Goal: Information Seeking & Learning: Learn about a topic

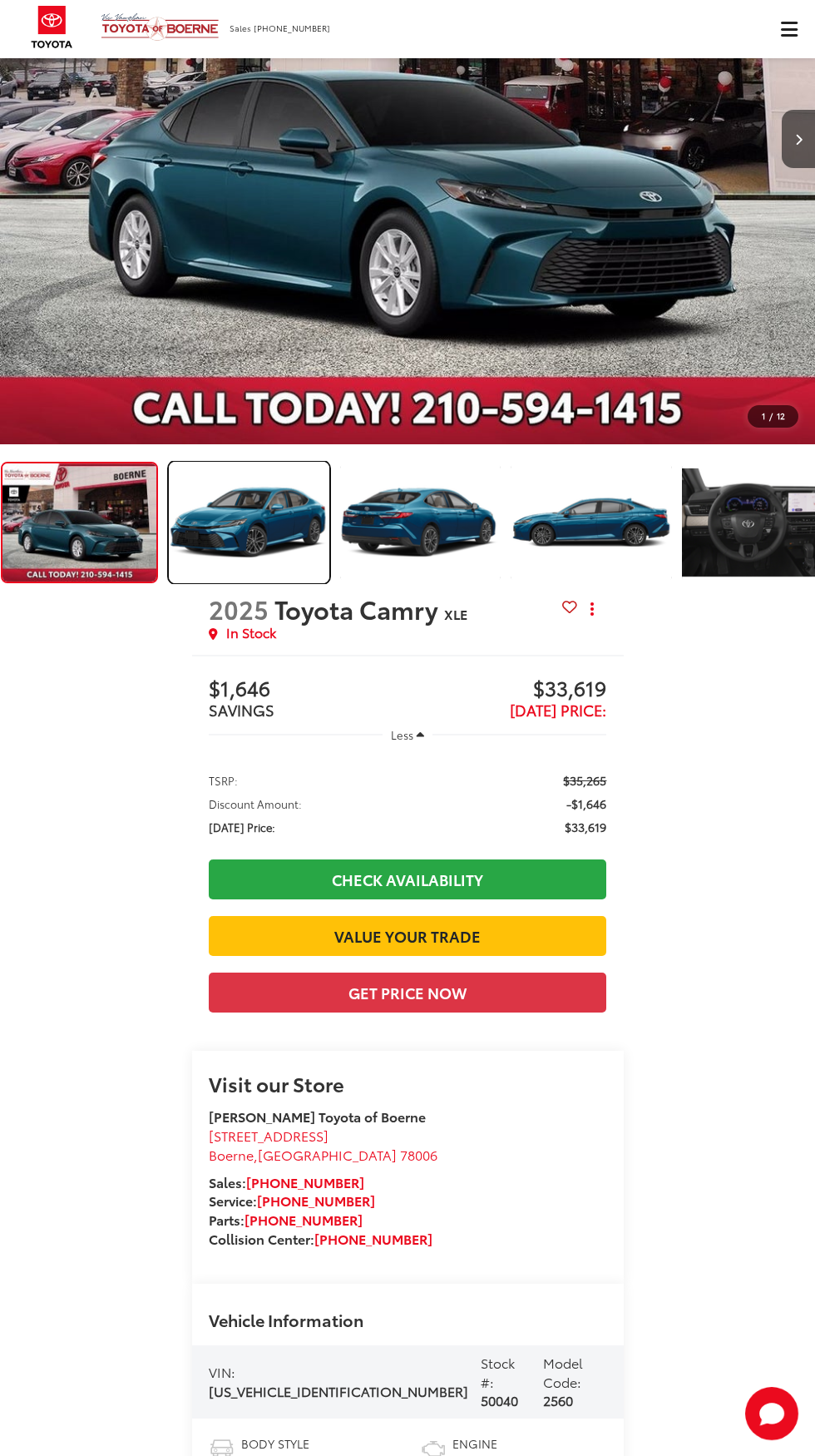
click at [248, 504] on img "Expand Photo 1" at bounding box center [249, 522] width 164 height 123
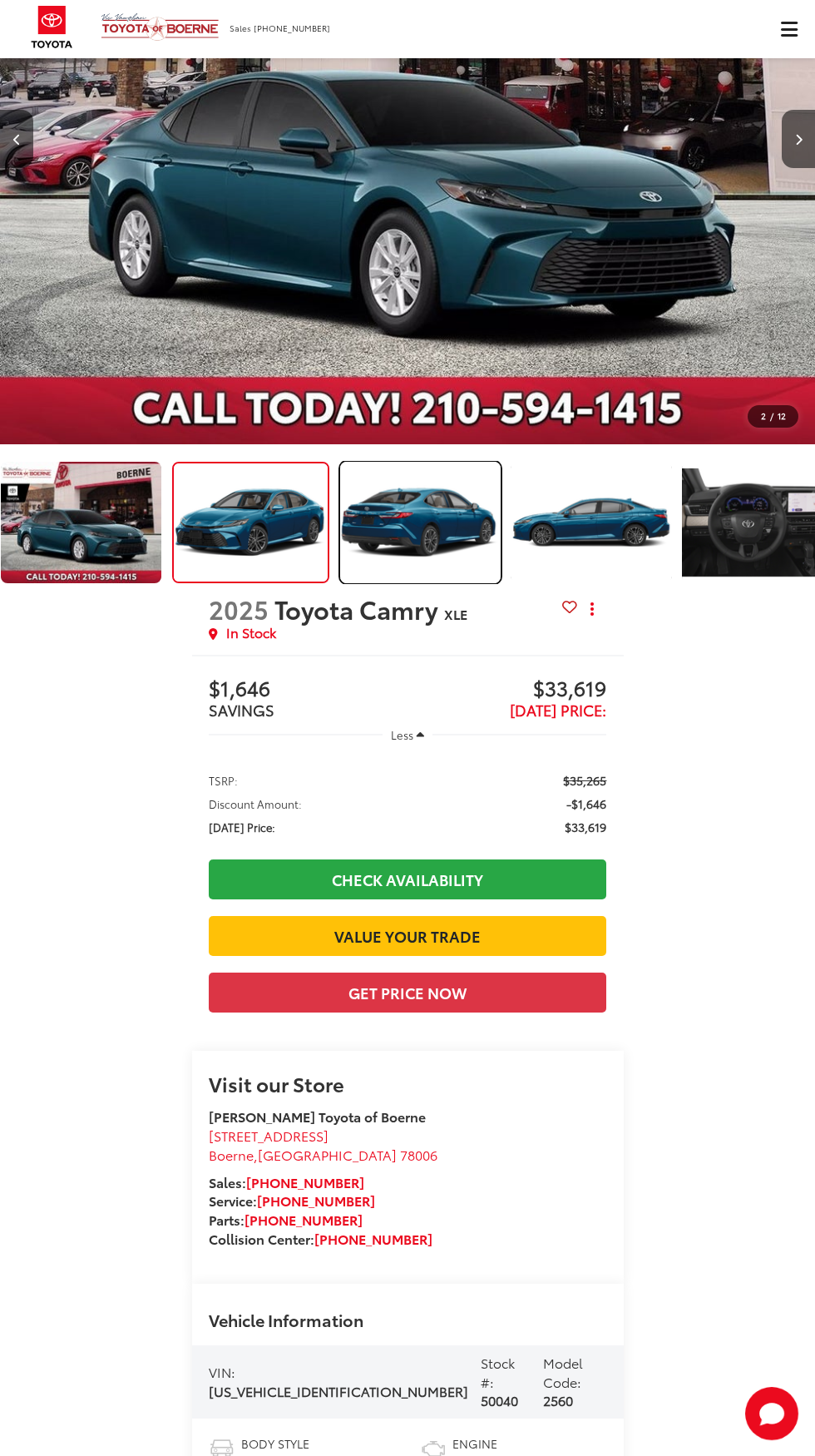
click at [417, 550] on img "Expand Photo 2" at bounding box center [420, 522] width 164 height 123
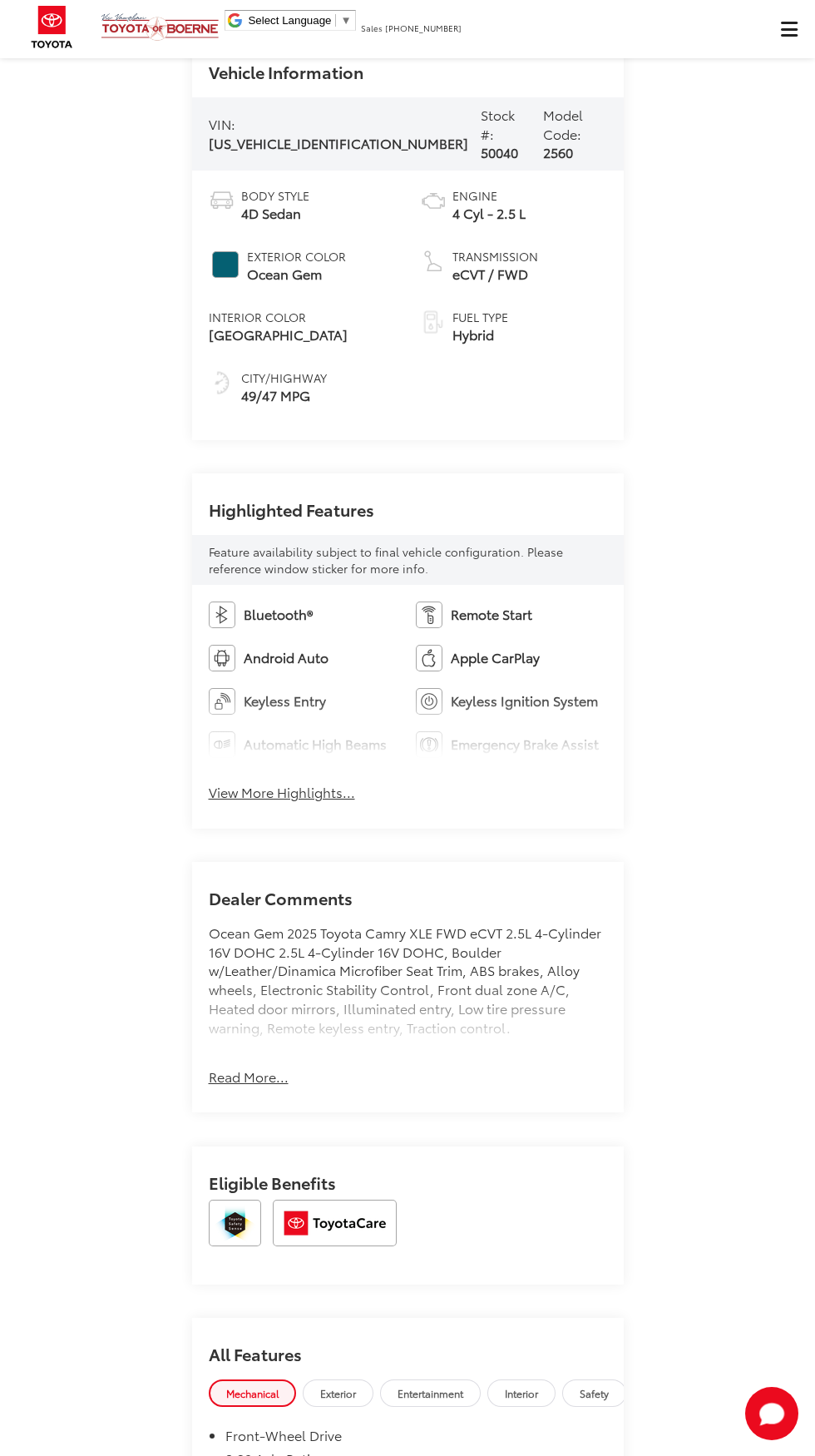
scroll to position [1529, 0]
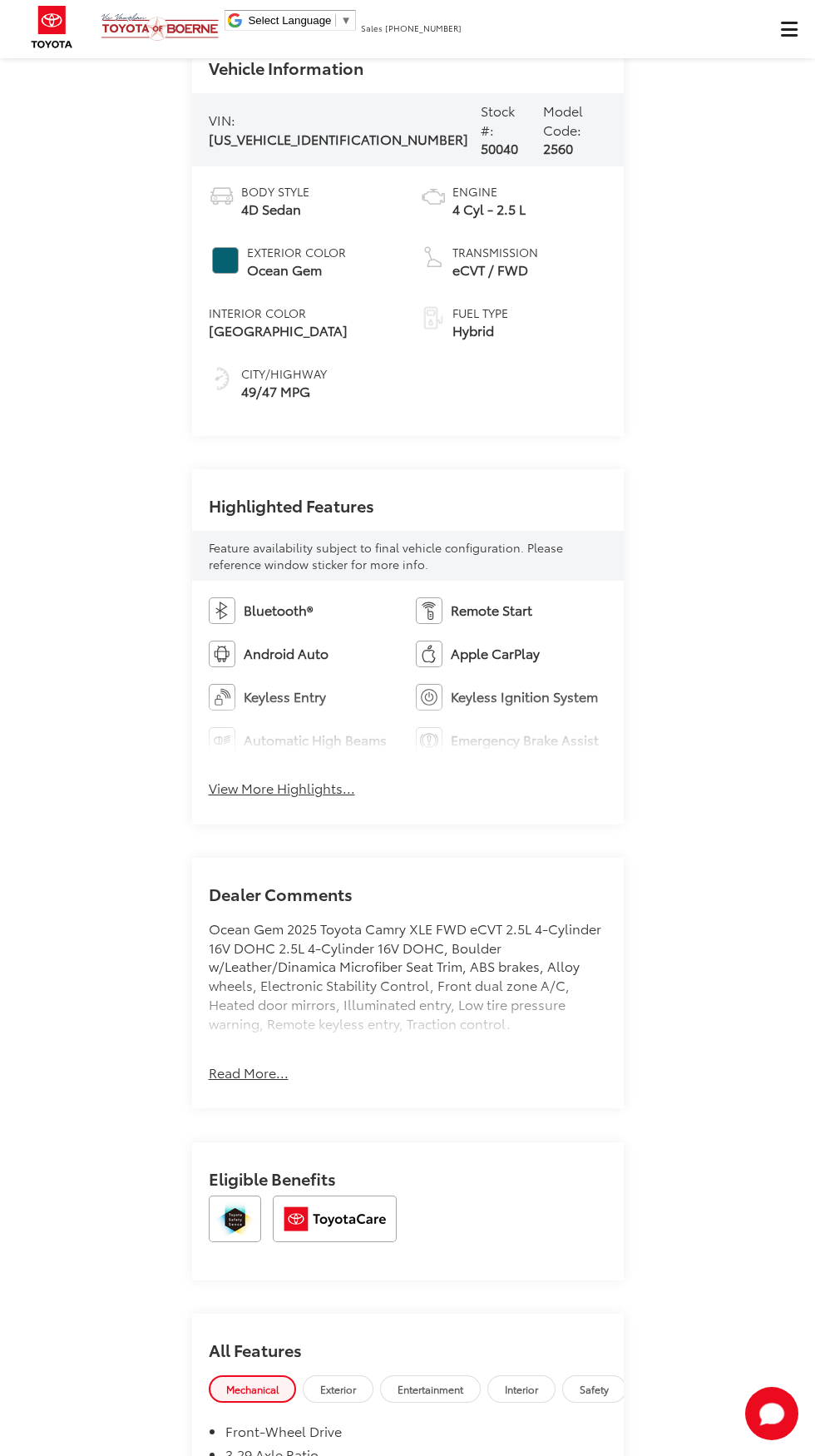
click at [253, 798] on button "View More Highlights..." at bounding box center [281, 788] width 146 height 19
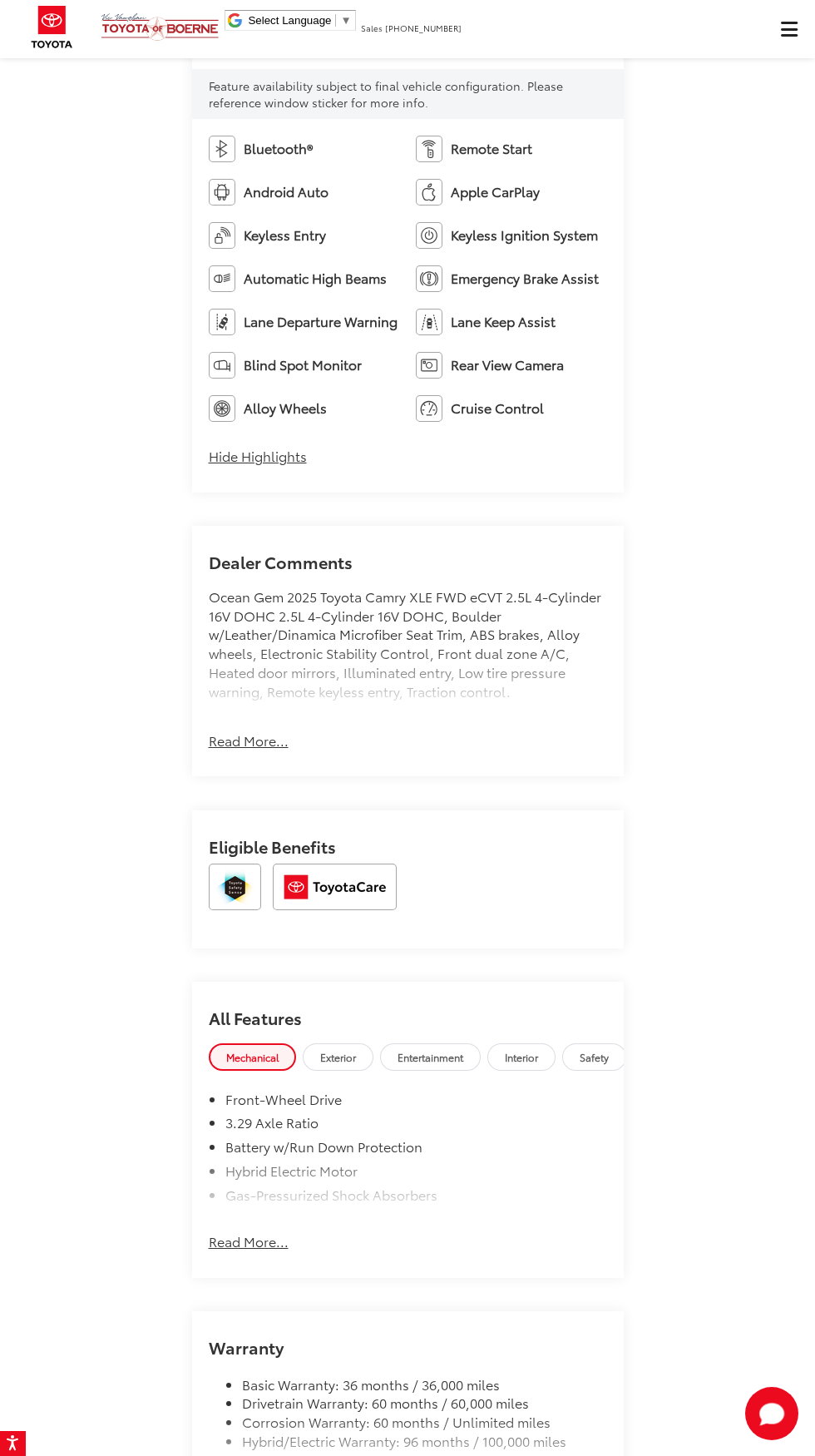
scroll to position [2005, 0]
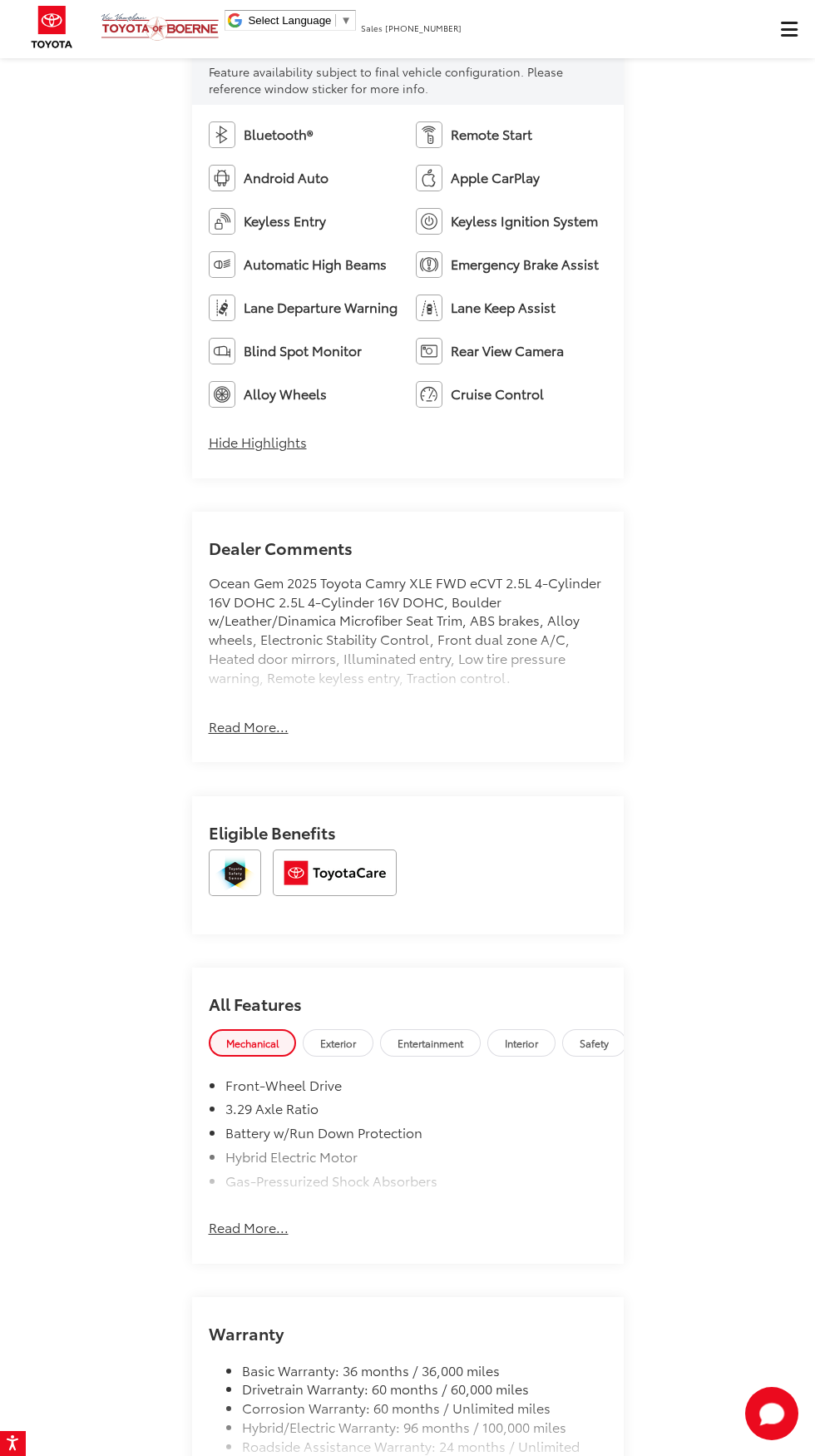
click at [226, 736] on button "Read More..." at bounding box center [249, 726] width 80 height 19
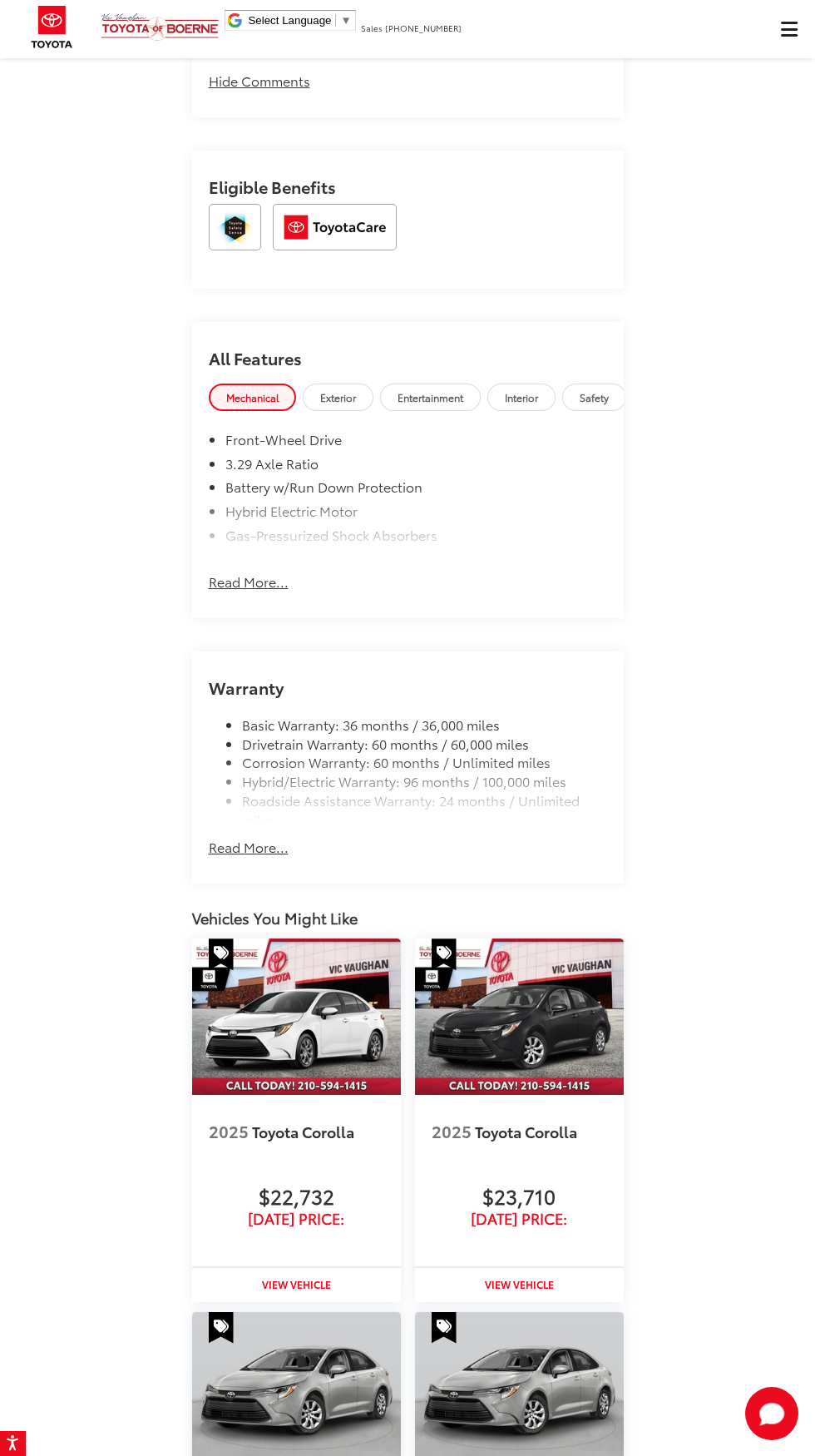
scroll to position [2880, 0]
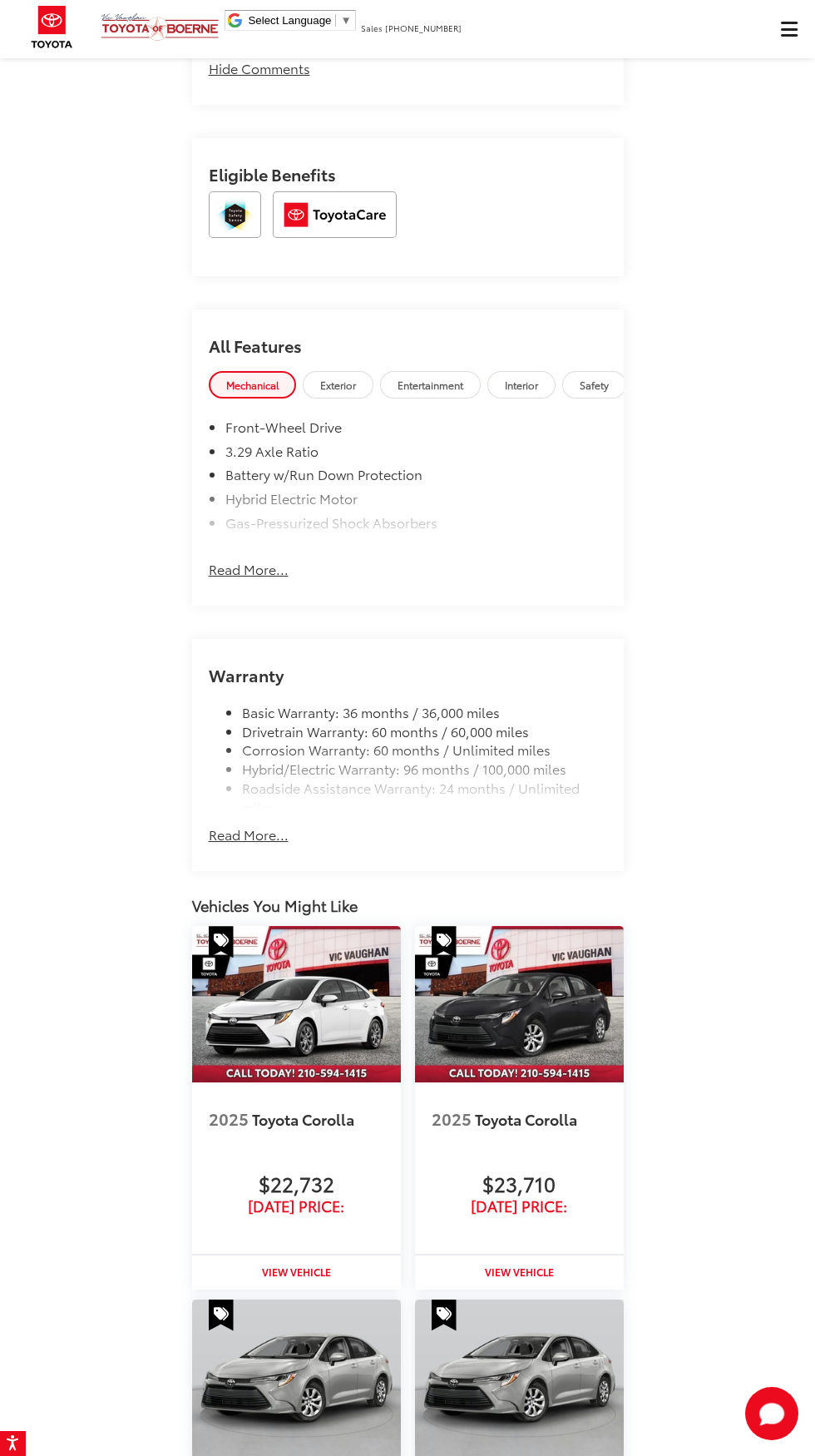
click at [224, 579] on button "Read More..." at bounding box center [249, 561] width 80 height 36
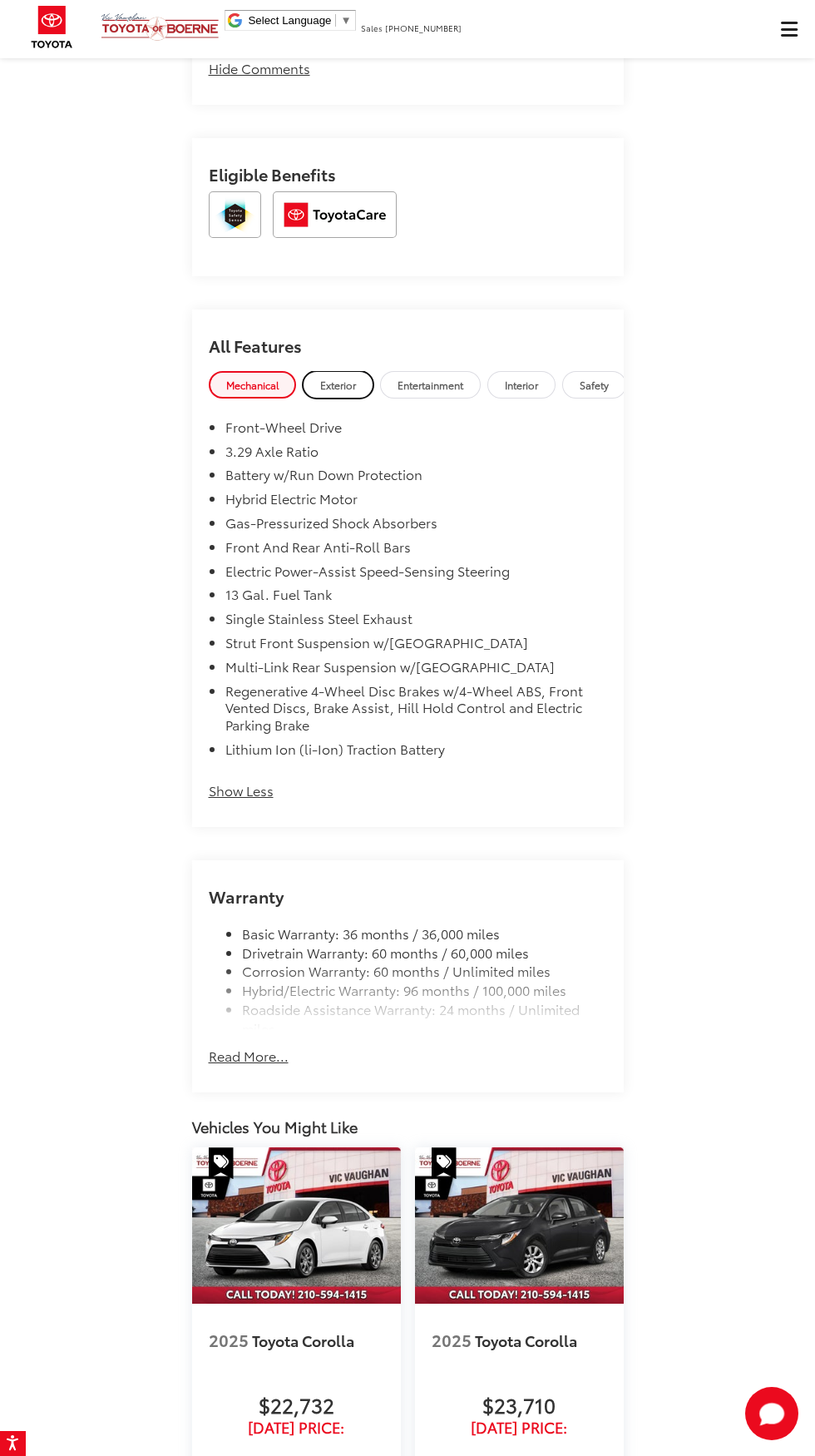
click at [319, 398] on link "Exterior" at bounding box center [338, 384] width 70 height 28
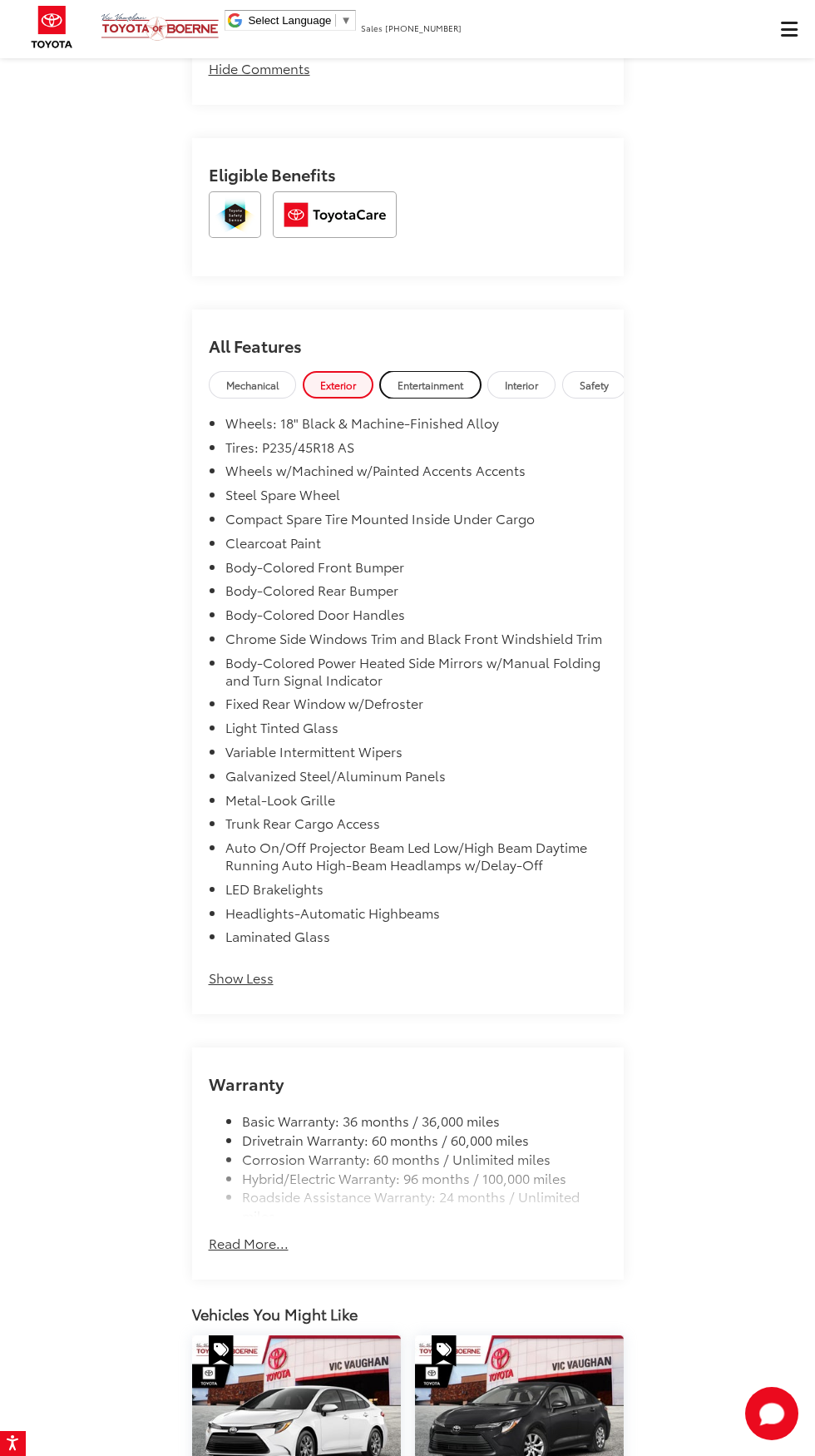
click at [442, 392] on span "Entertainment" at bounding box center [430, 385] width 66 height 14
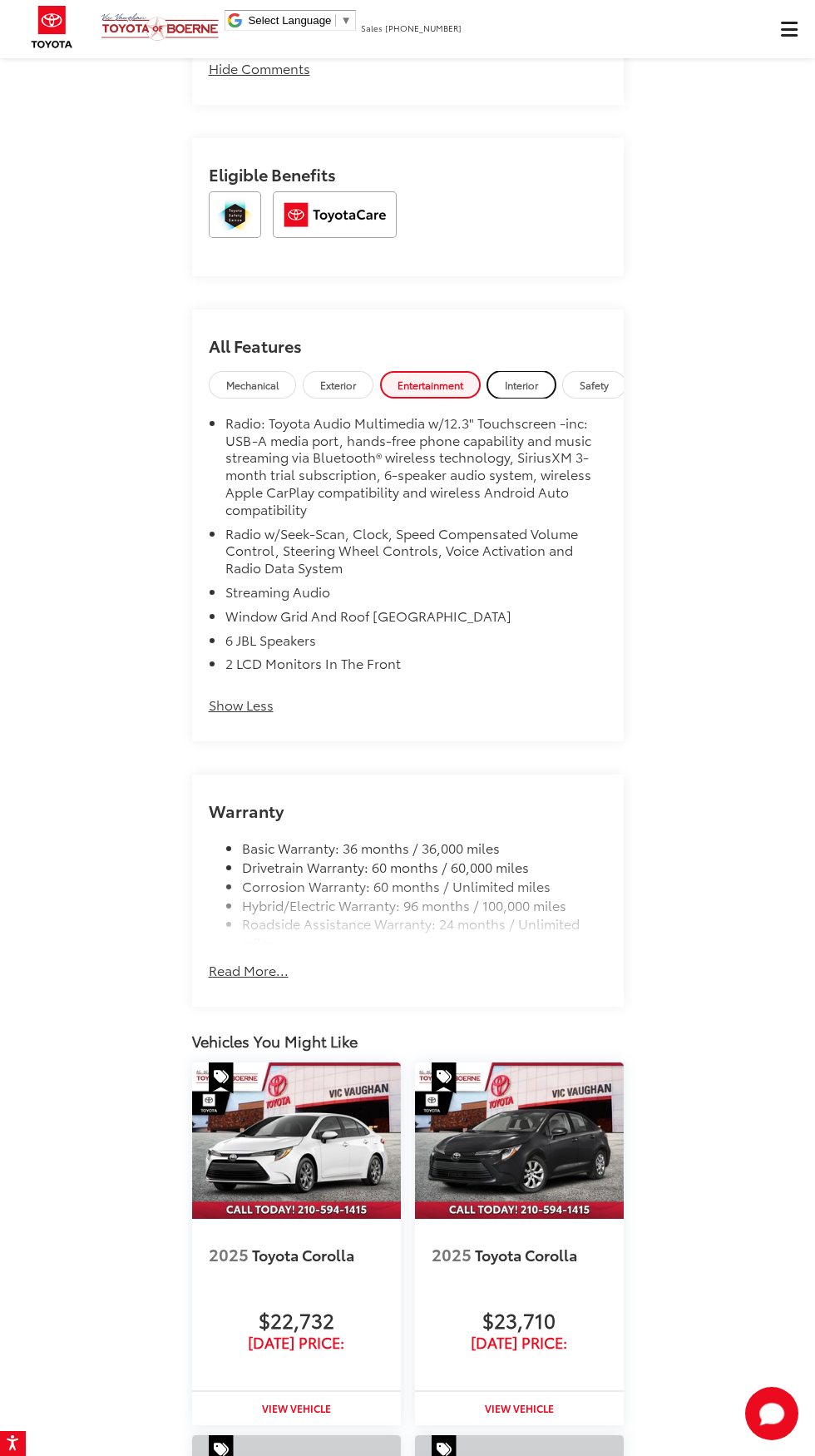
click at [538, 392] on span "Interior" at bounding box center [521, 385] width 33 height 14
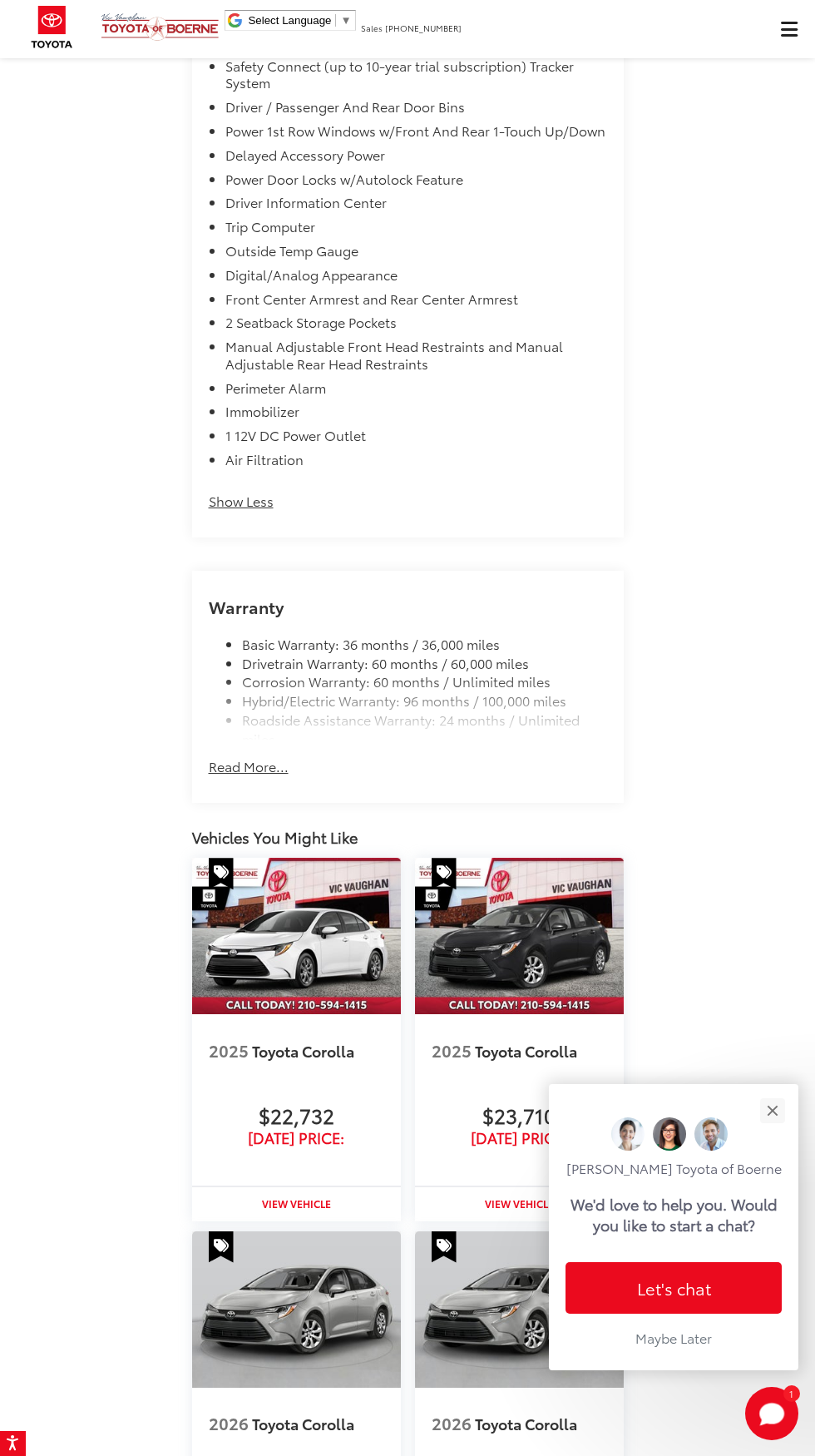
scroll to position [4268, 0]
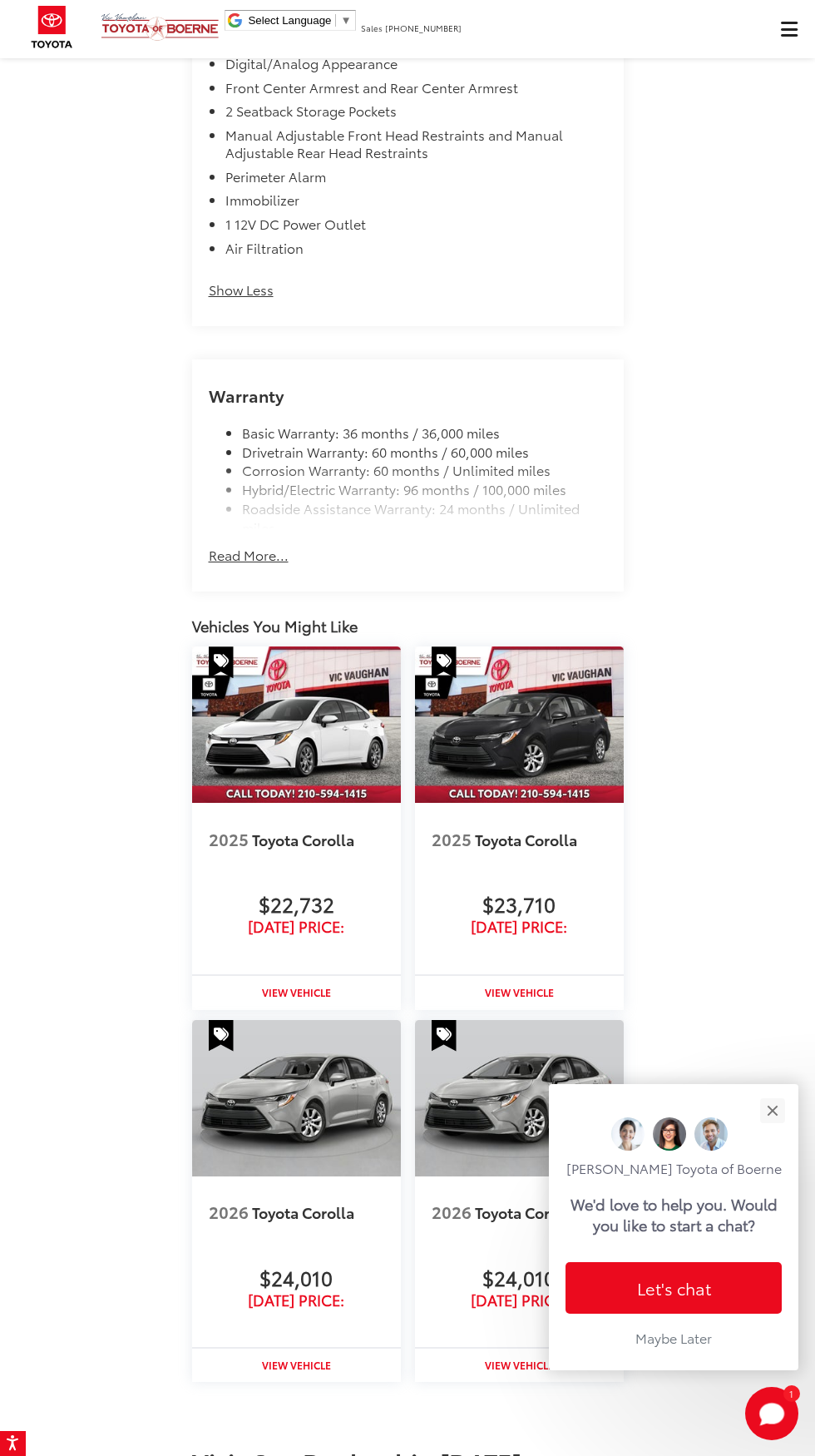
click at [236, 565] on button "Read More..." at bounding box center [249, 554] width 80 height 19
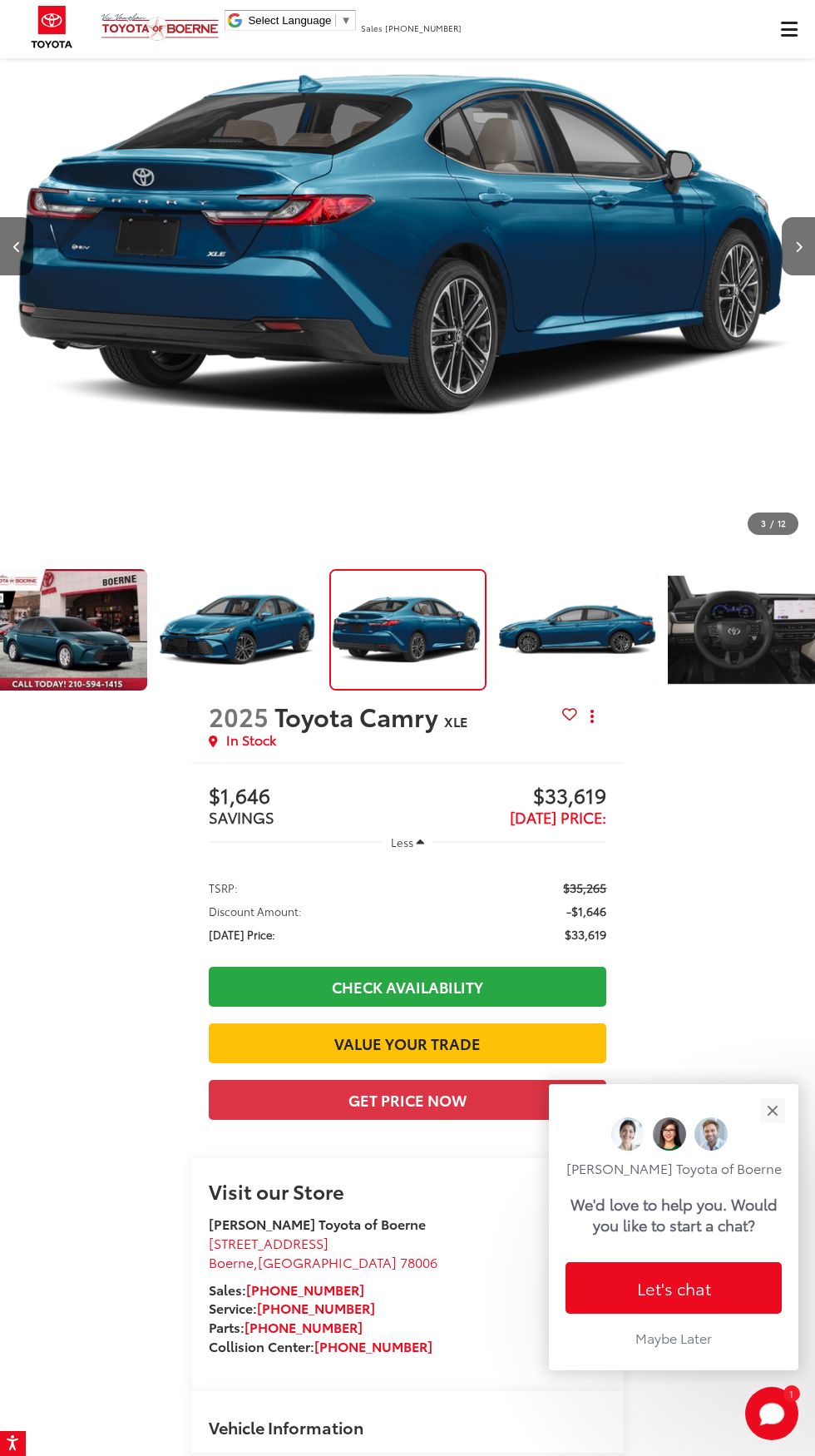
scroll to position [0, 0]
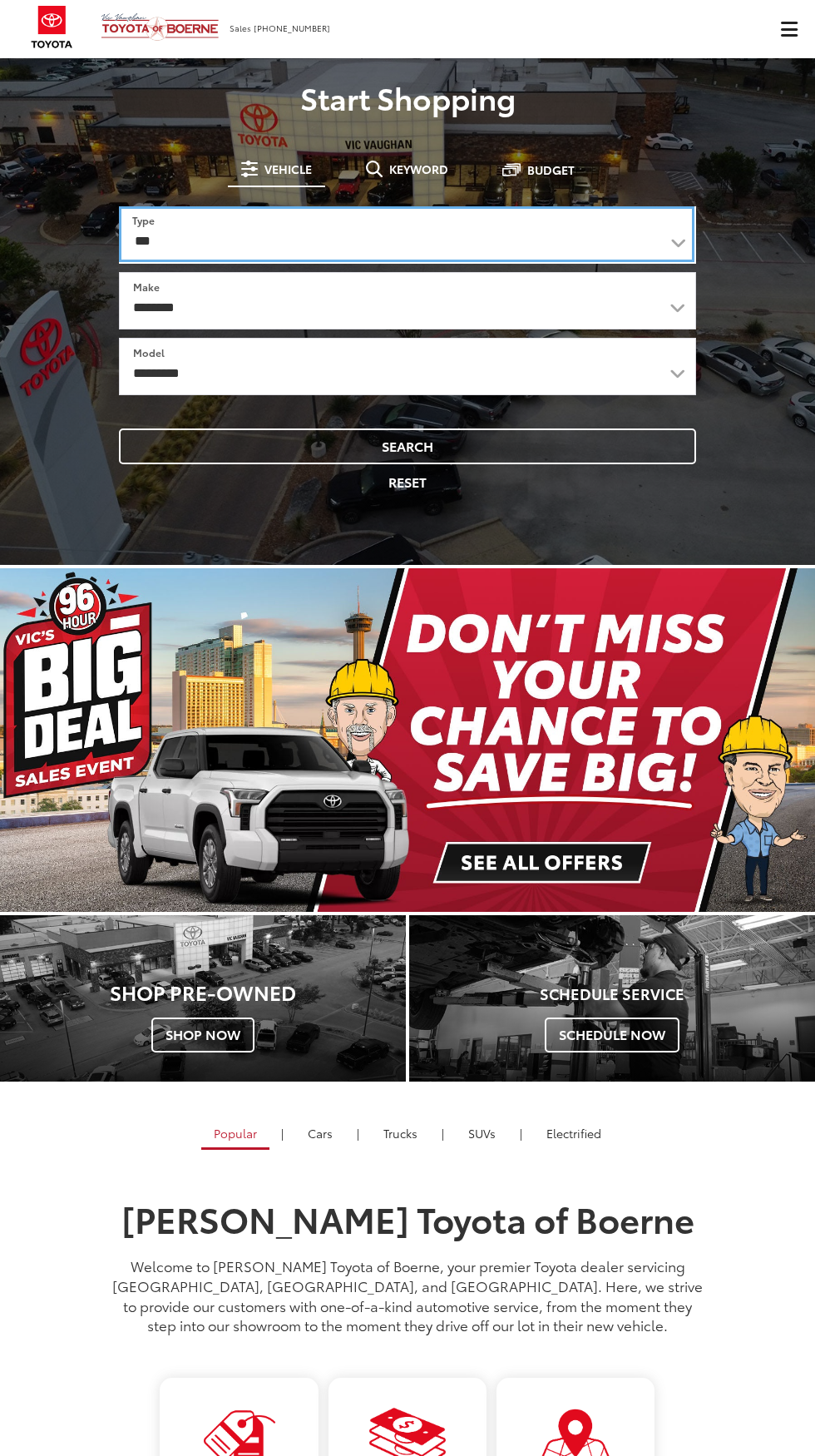
click at [167, 249] on select "*** *** **** *********" at bounding box center [407, 234] width 575 height 56
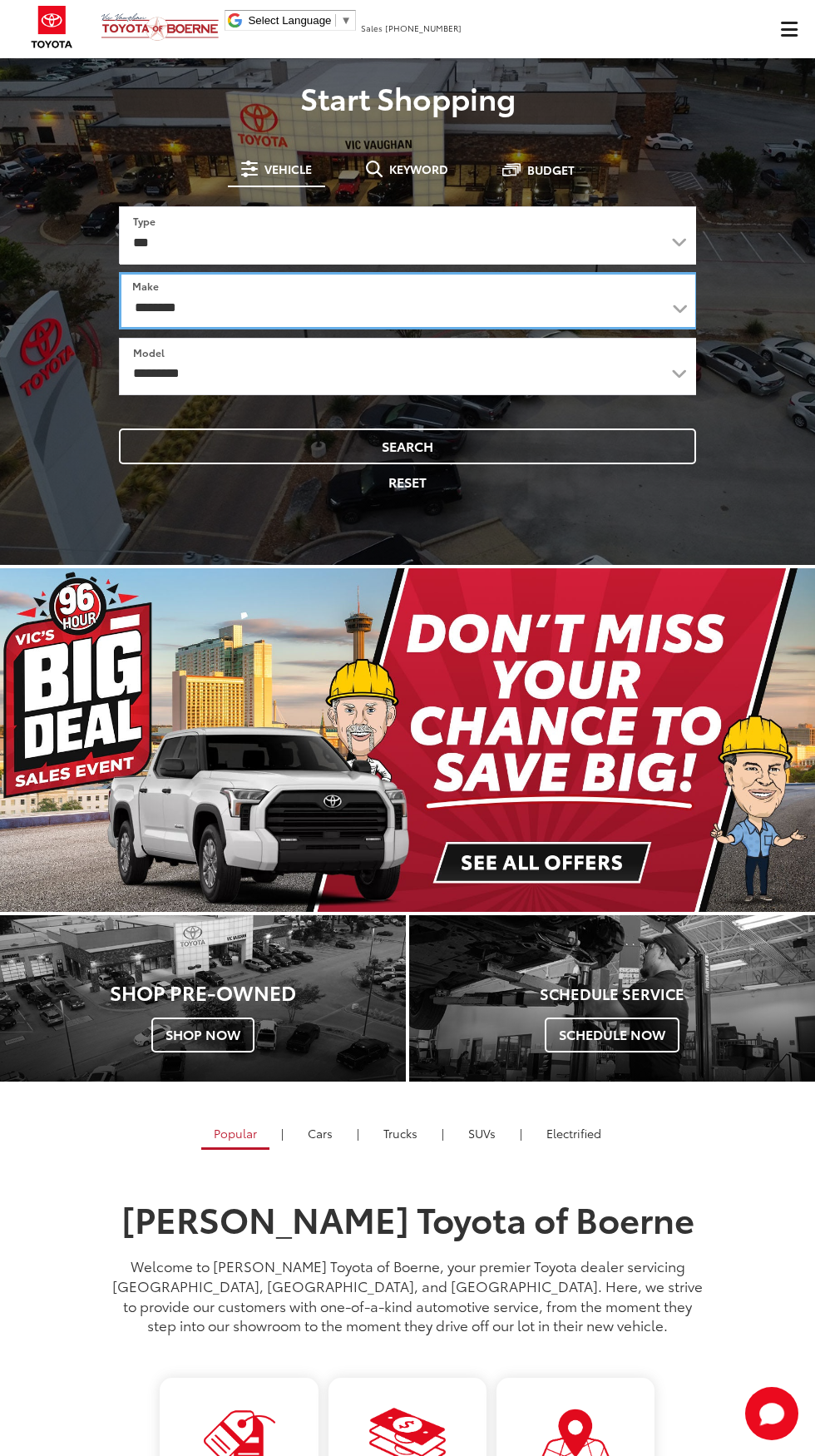
click at [165, 300] on select "**********" at bounding box center [409, 300] width 579 height 57
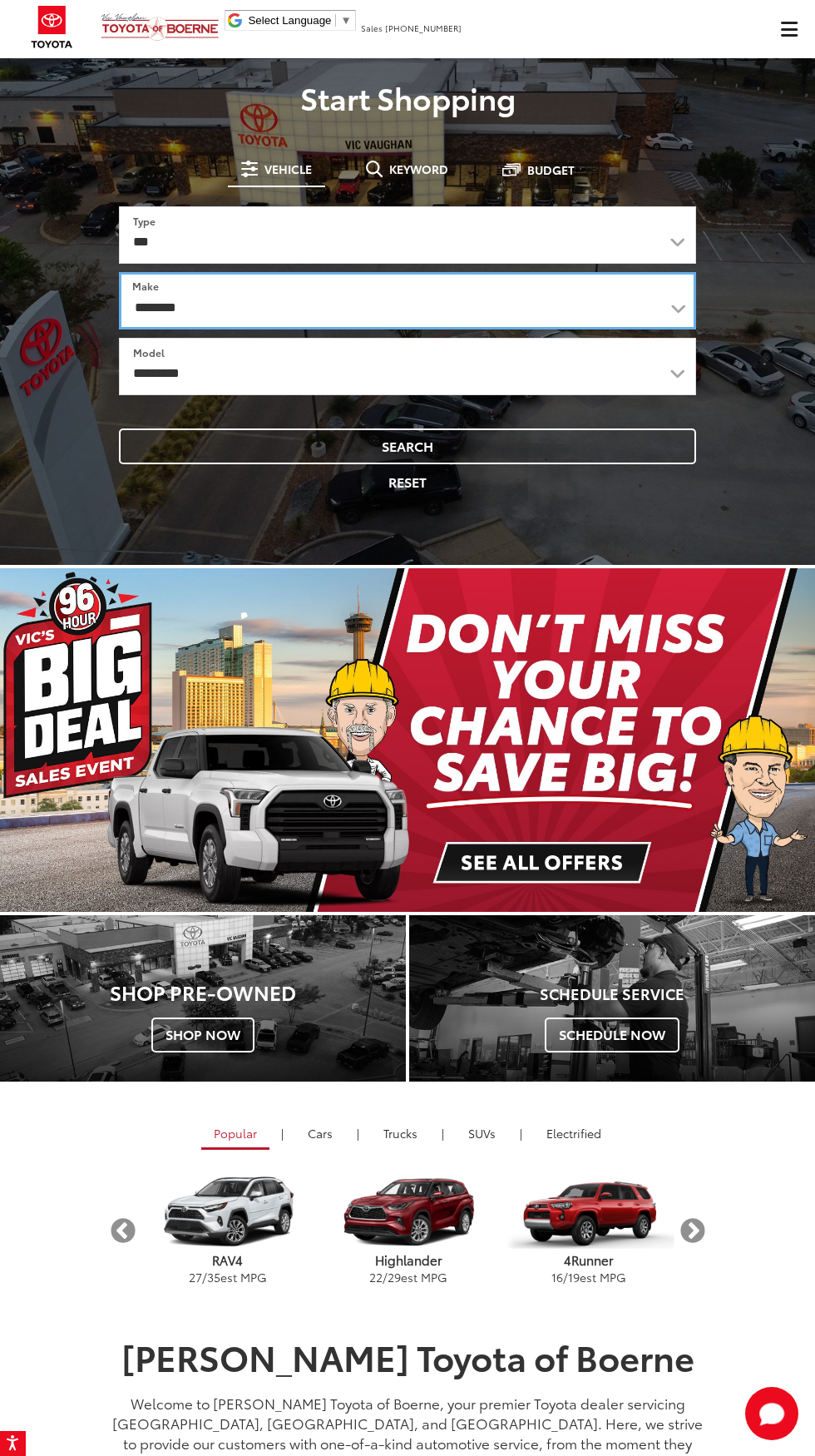
click at [119, 272] on select "**********" at bounding box center [408, 300] width 577 height 57
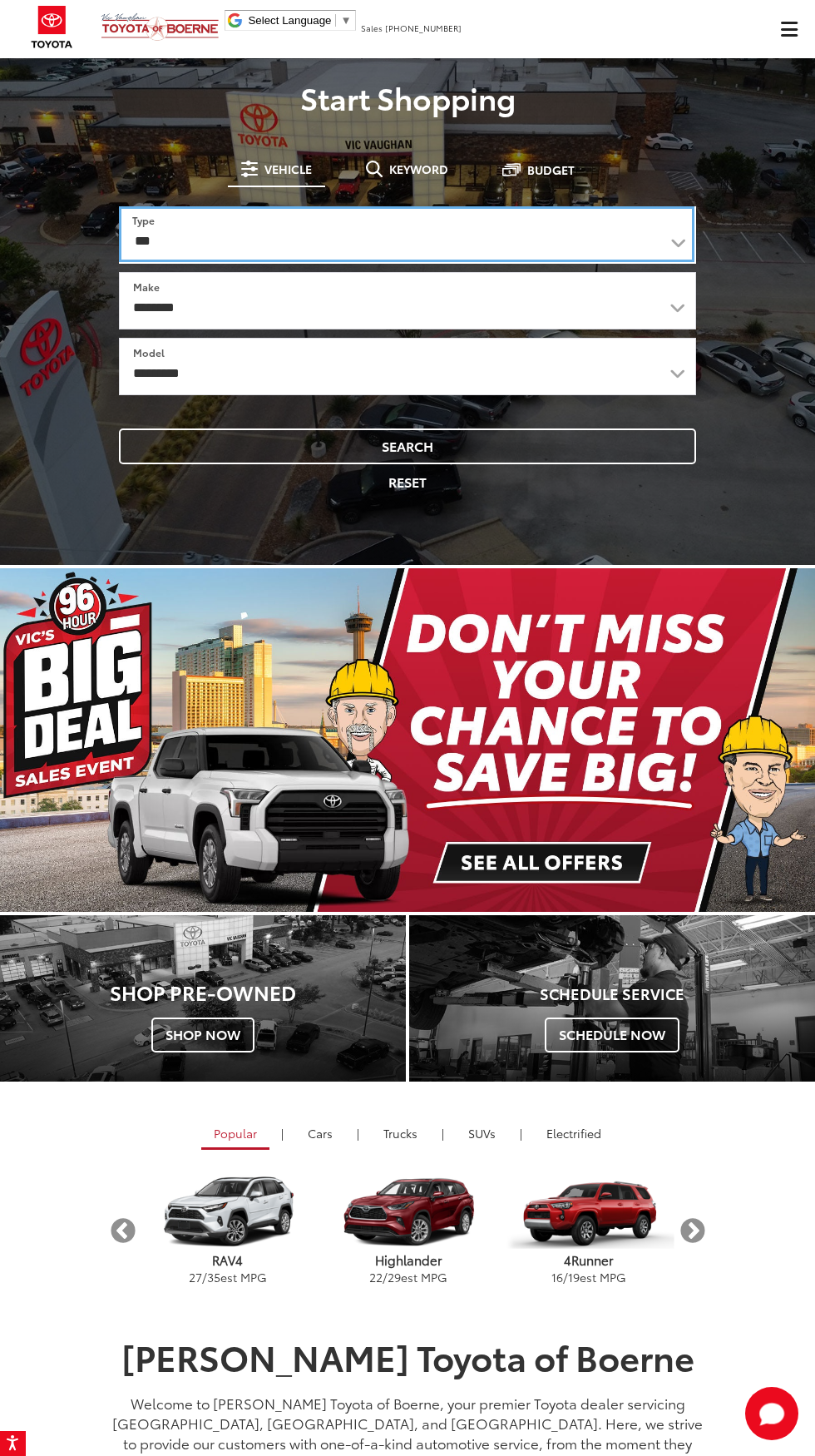
click at [147, 232] on select "*** *** **** *********" at bounding box center [407, 234] width 575 height 56
select select "******"
click at [119, 207] on select "*** *** **** *********" at bounding box center [408, 235] width 577 height 57
select select "******"
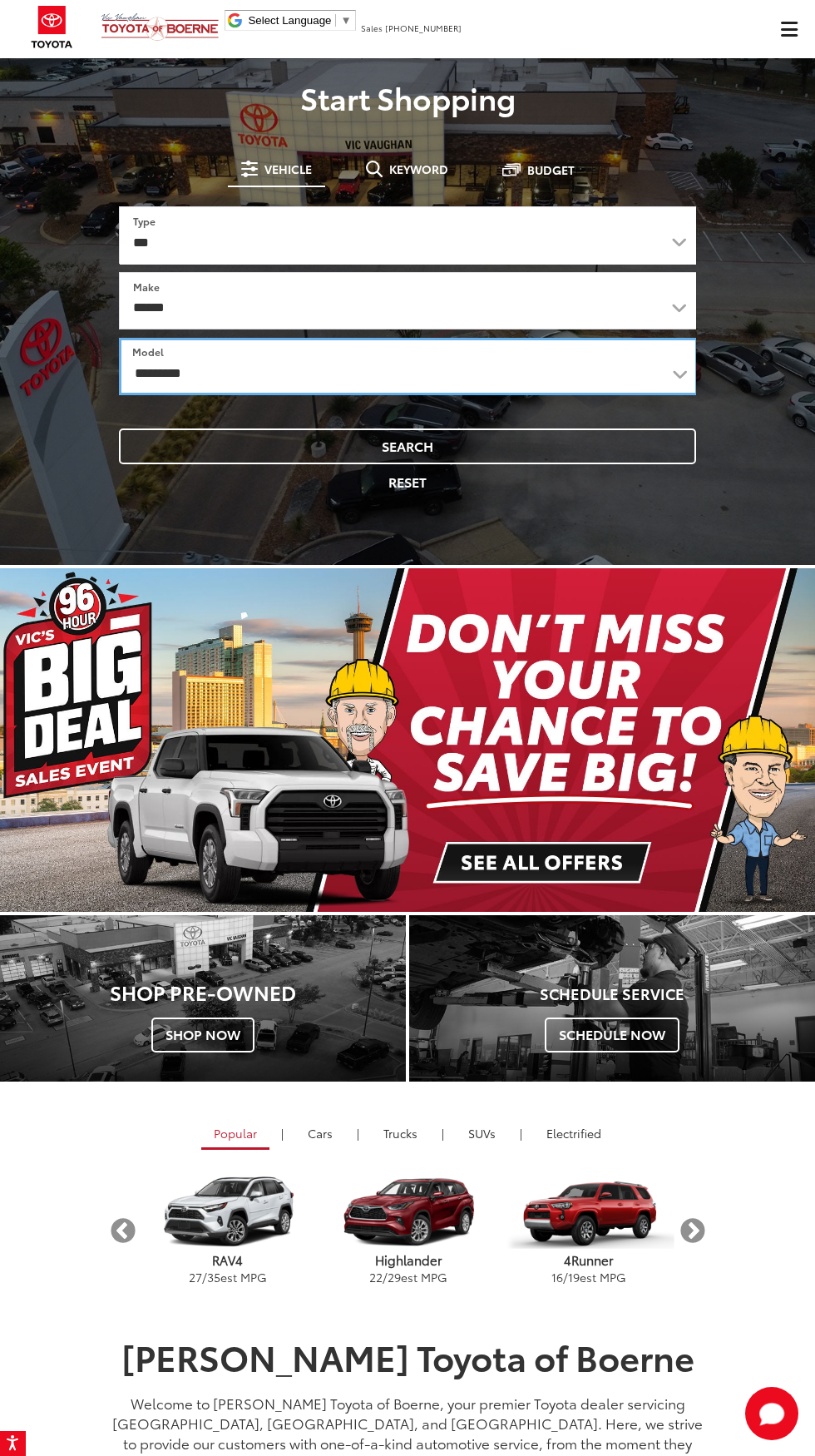
click at [182, 353] on select "**********" at bounding box center [409, 366] width 579 height 57
select select "*****"
click at [119, 338] on select "**********" at bounding box center [408, 366] width 577 height 57
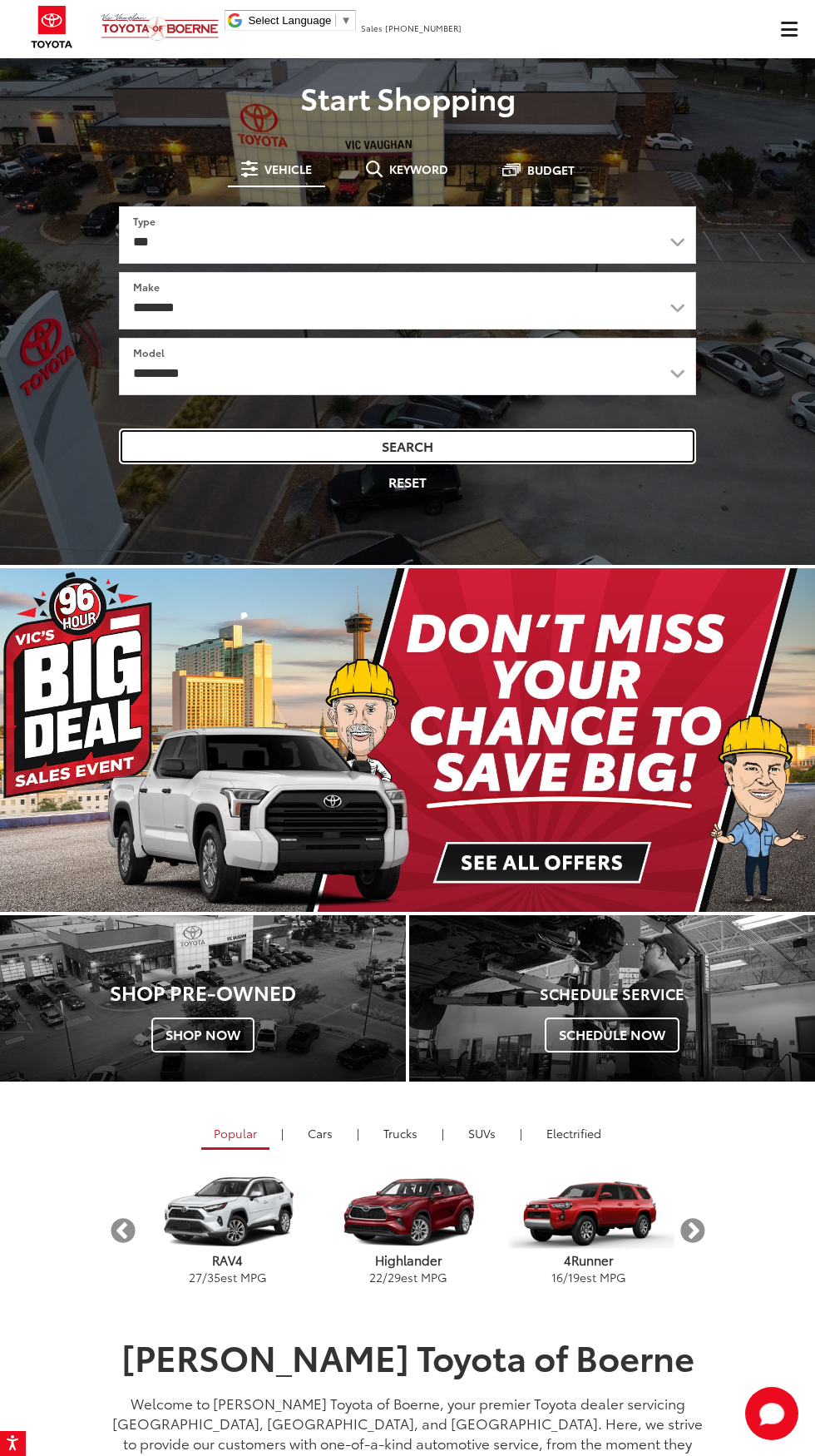
click at [302, 457] on button "Search" at bounding box center [408, 446] width 577 height 36
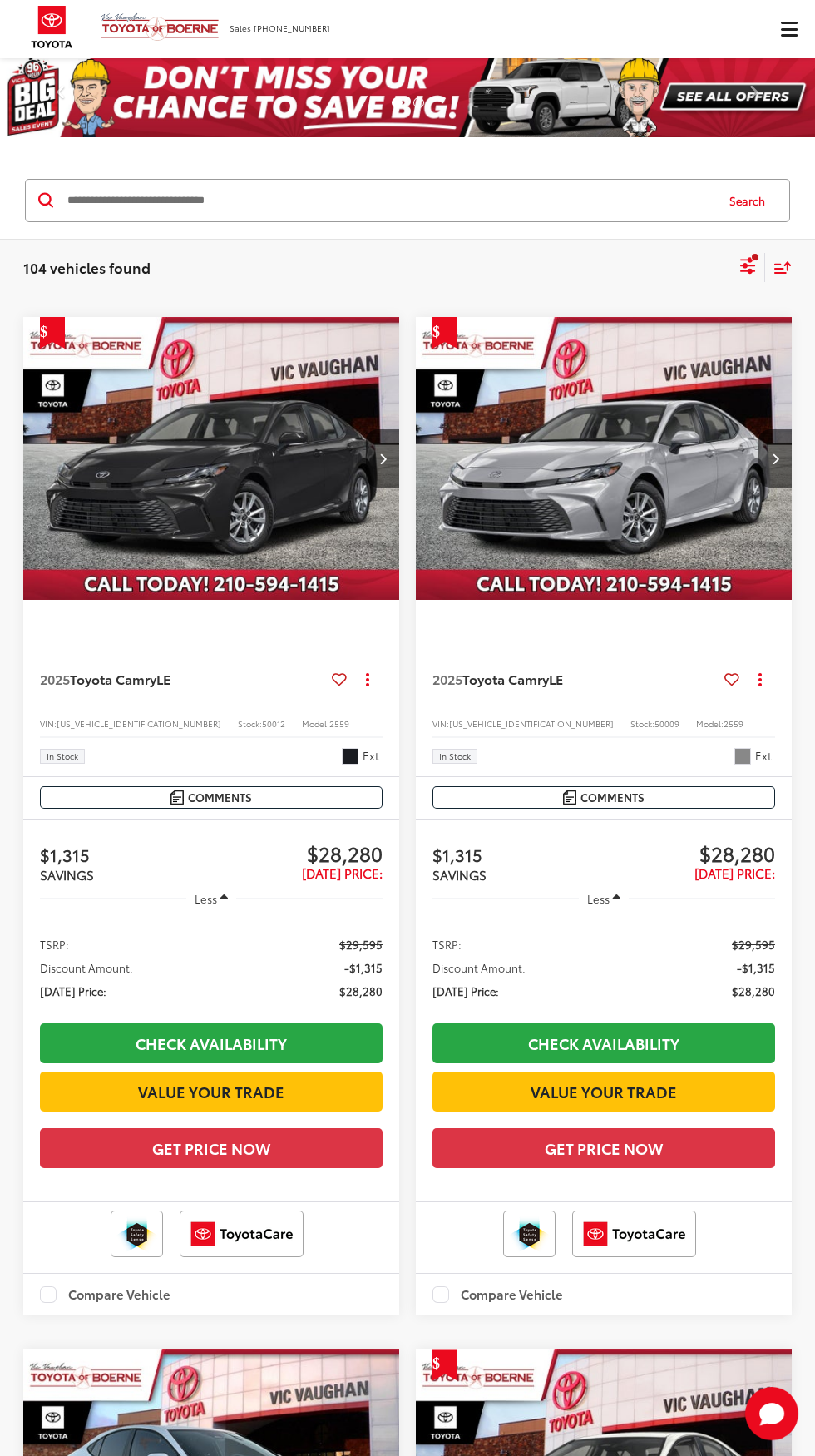
click at [739, 274] on icon "Select filters" at bounding box center [747, 266] width 20 height 20
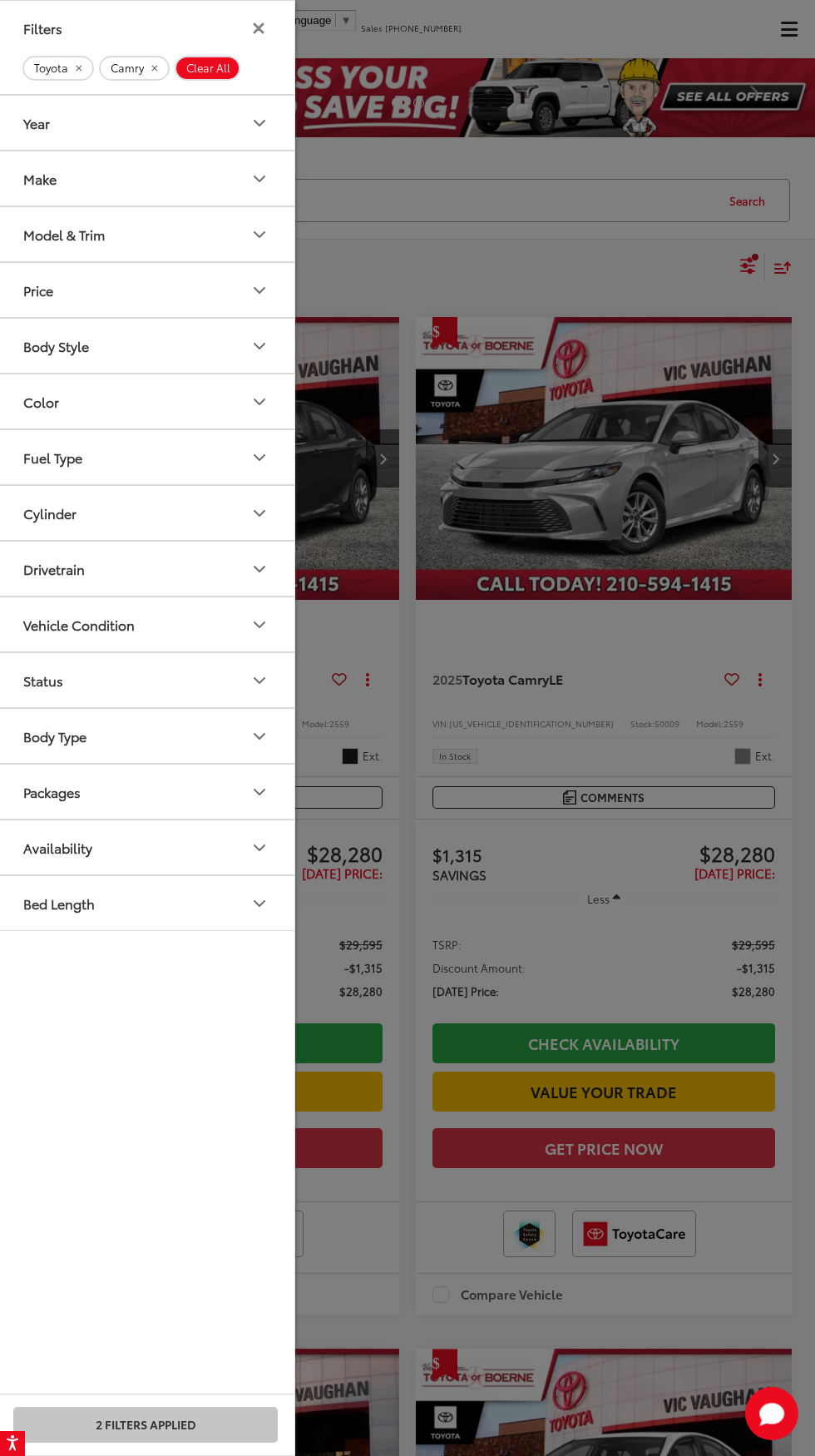
click at [40, 237] on div "Model & Trim" at bounding box center [63, 234] width 81 height 16
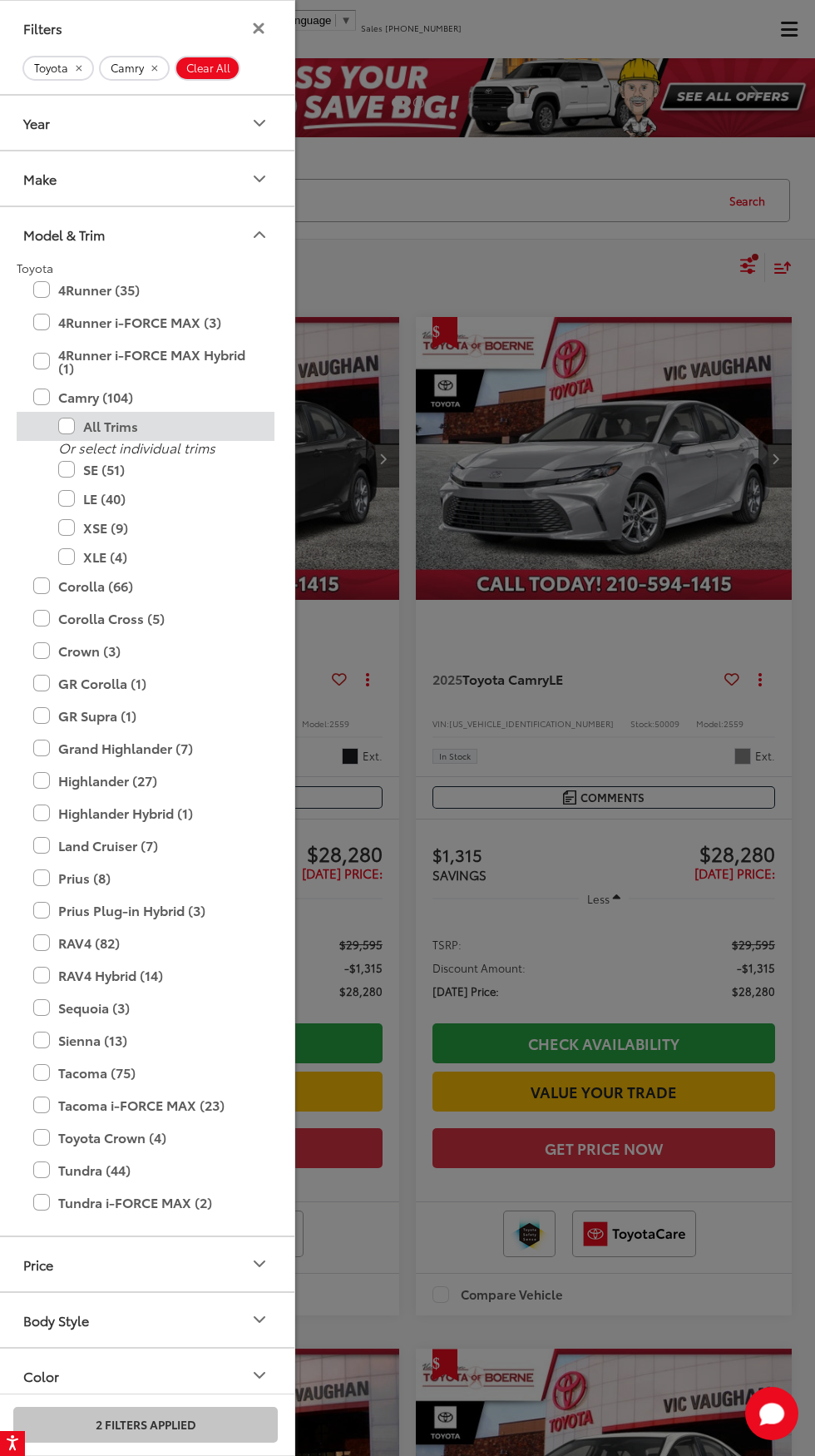
click at [67, 426] on label "All Trims" at bounding box center [158, 426] width 200 height 29
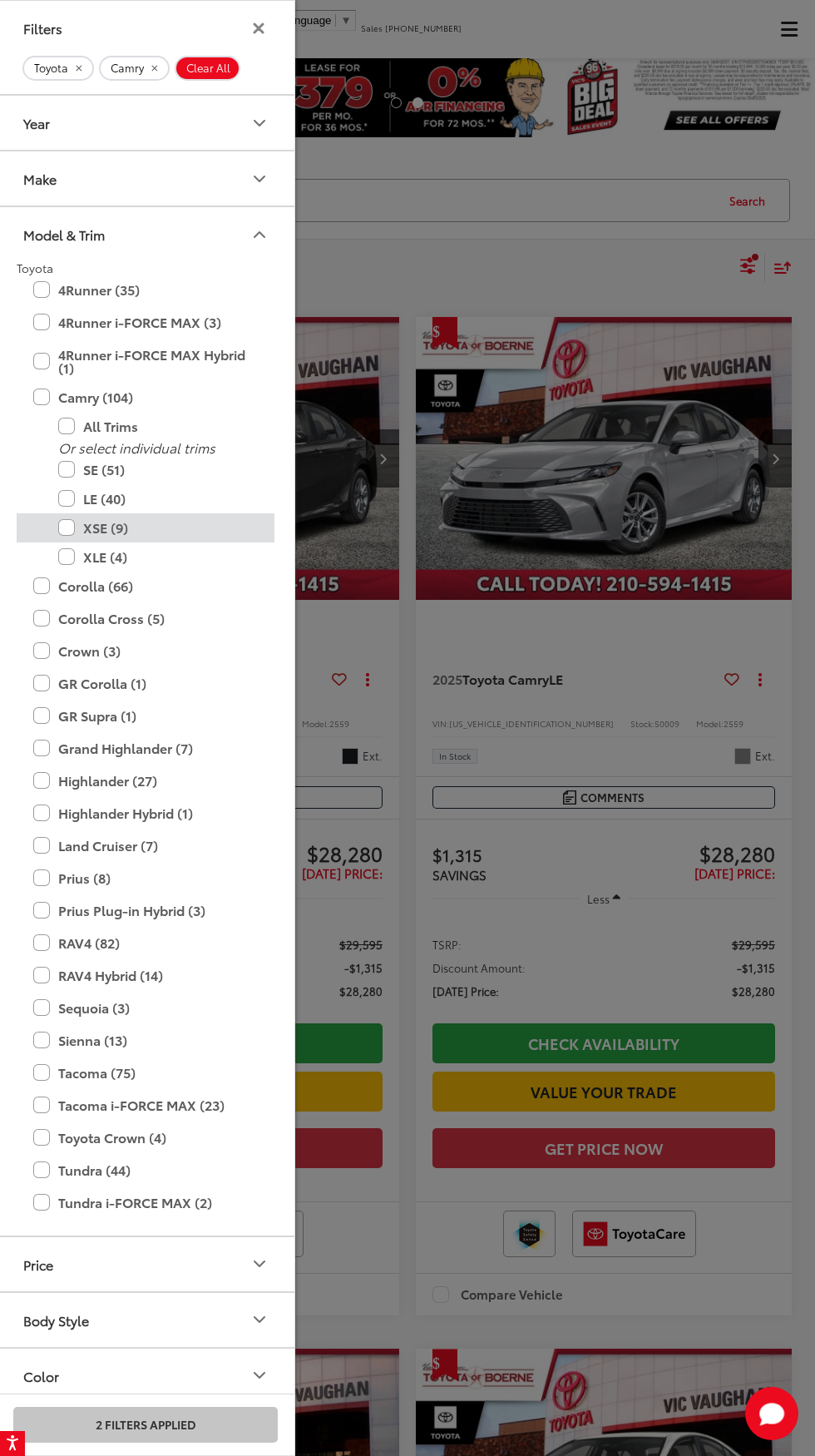
click at [67, 528] on label "XSE (9)" at bounding box center [158, 528] width 200 height 29
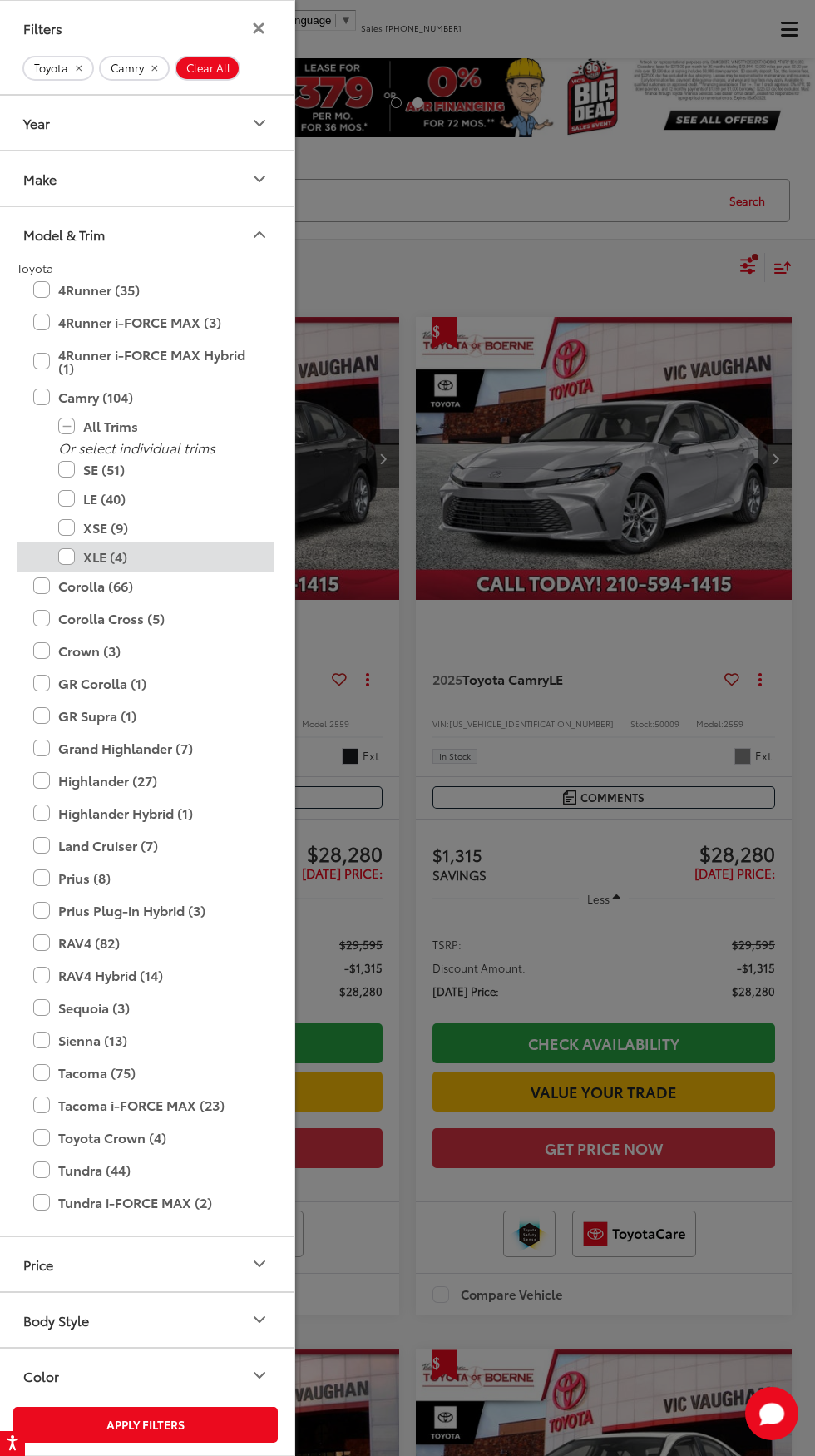
click at [71, 563] on label "XLE (4)" at bounding box center [158, 557] width 200 height 29
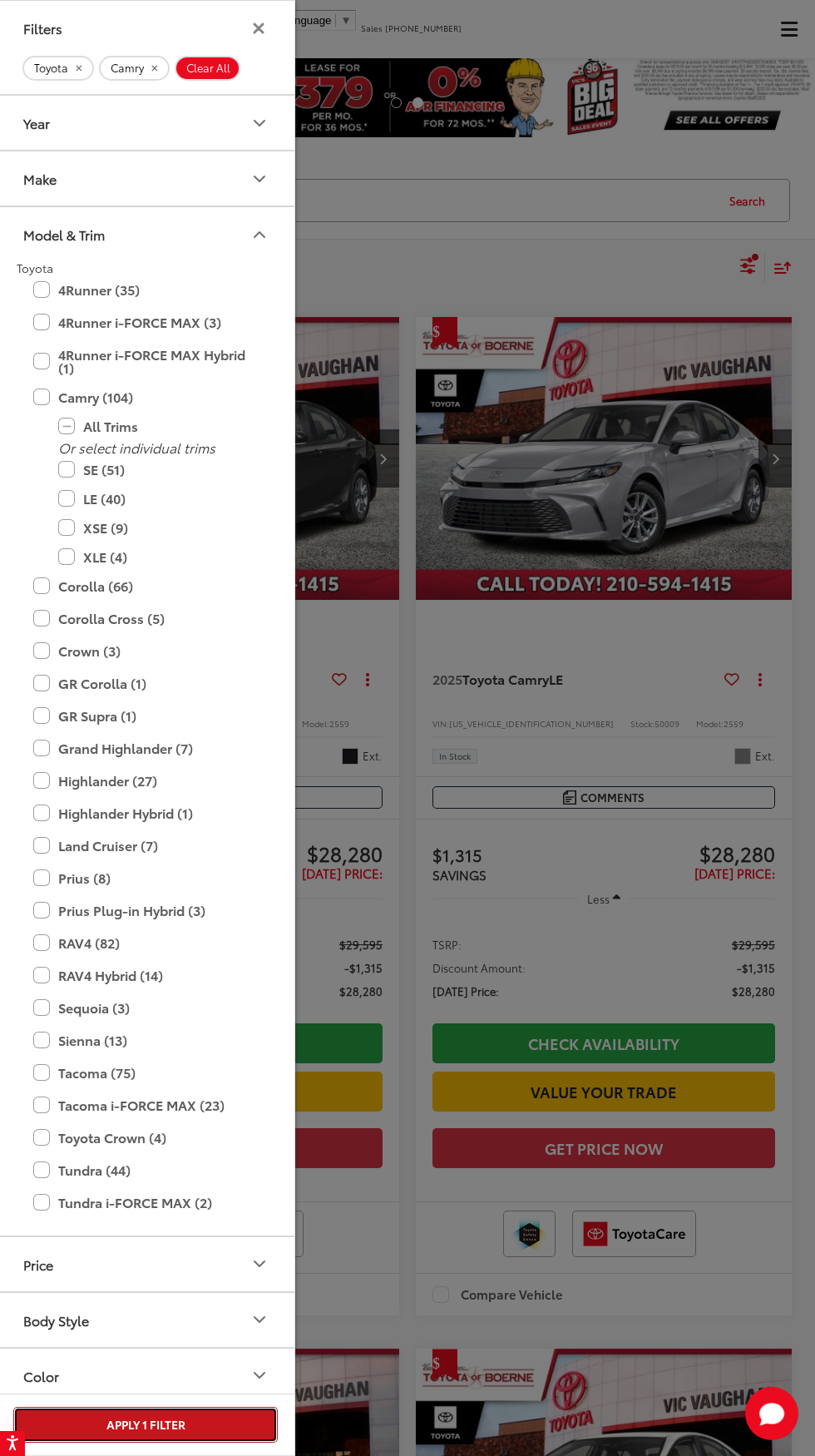
click at [170, 1417] on button "Apply 1 Filter" at bounding box center [145, 1425] width 265 height 36
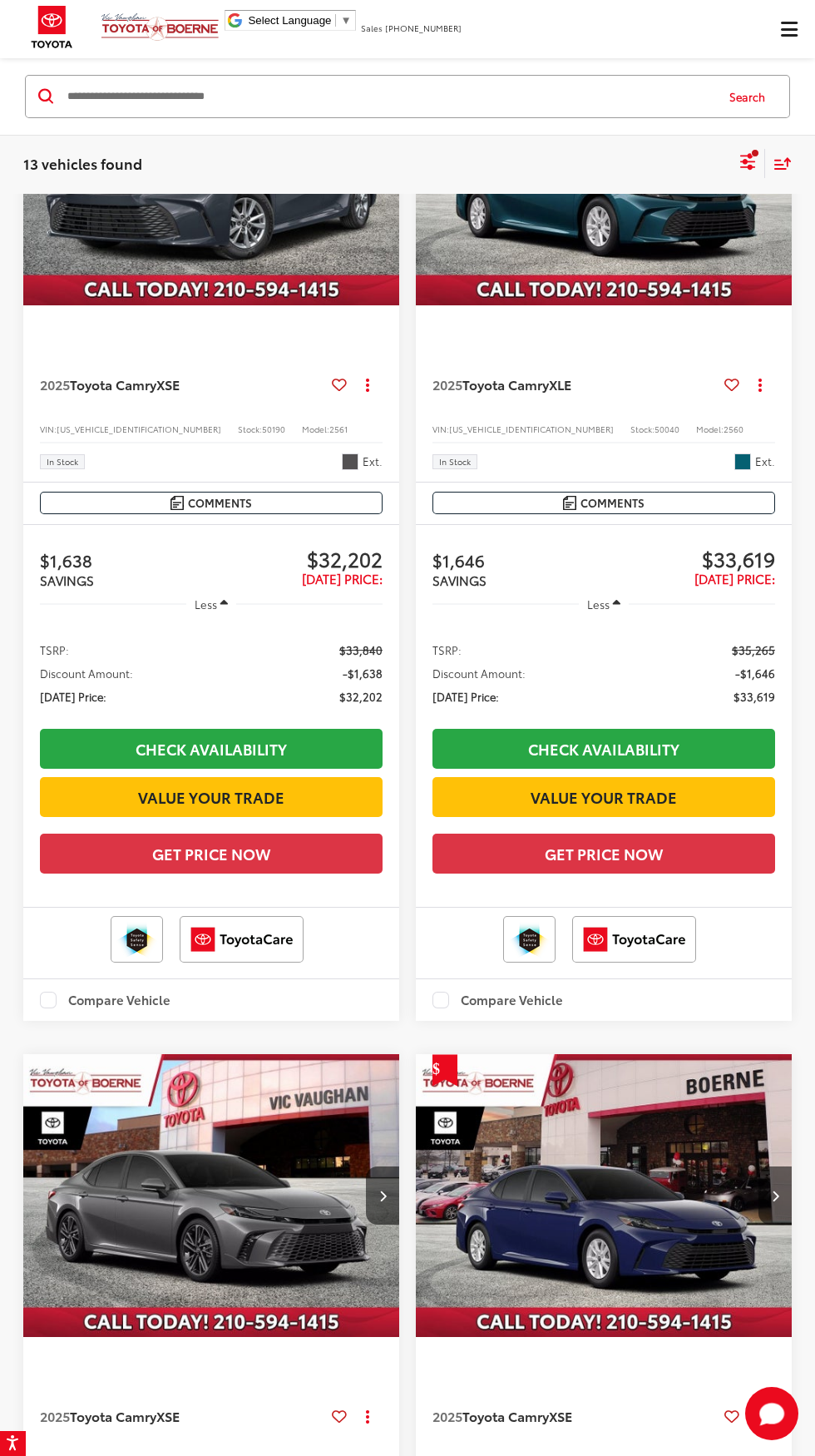
scroll to position [107, 0]
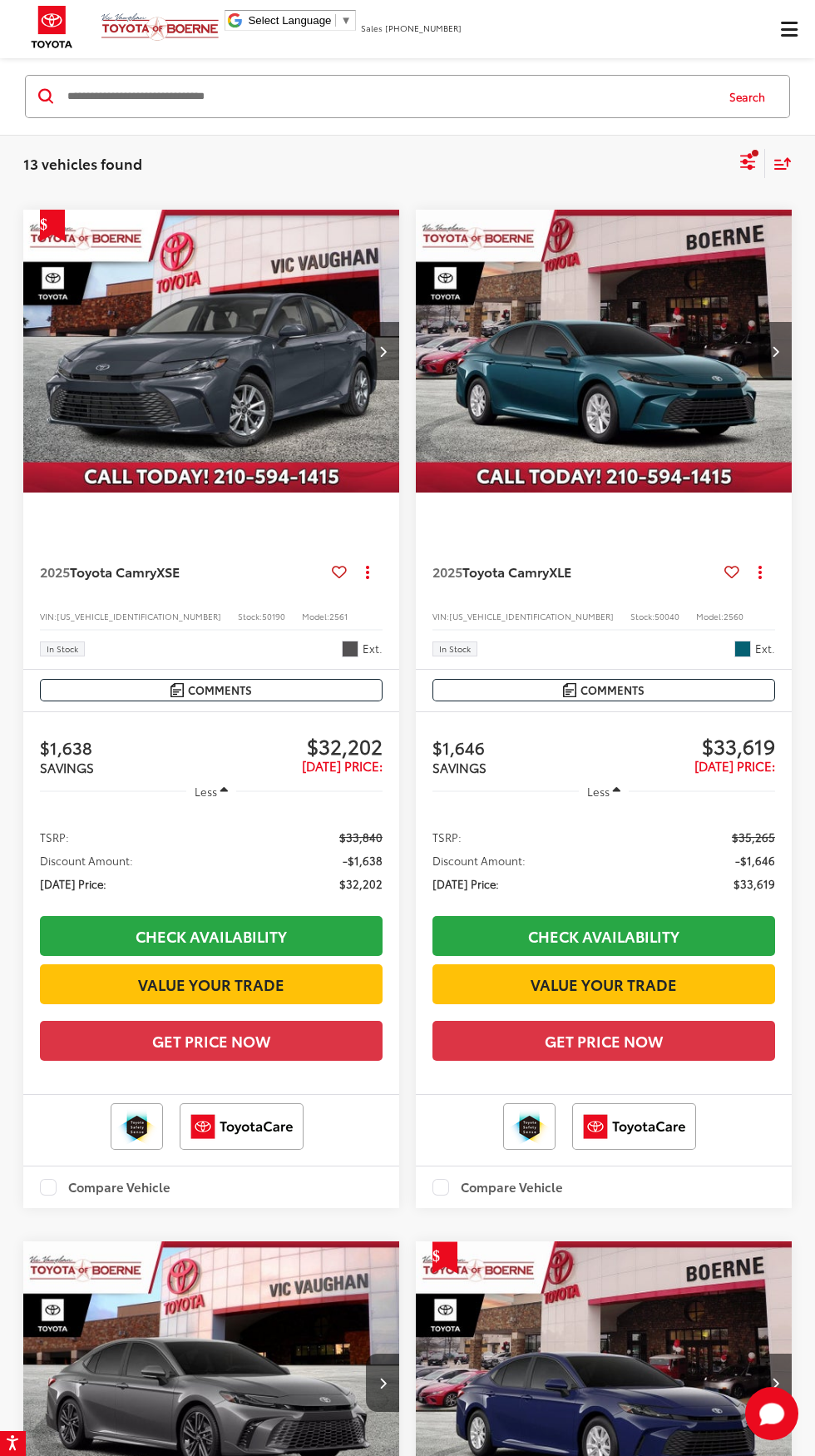
click at [80, 365] on img "2025 Toyota Camry XSE 0" at bounding box center [211, 351] width 379 height 283
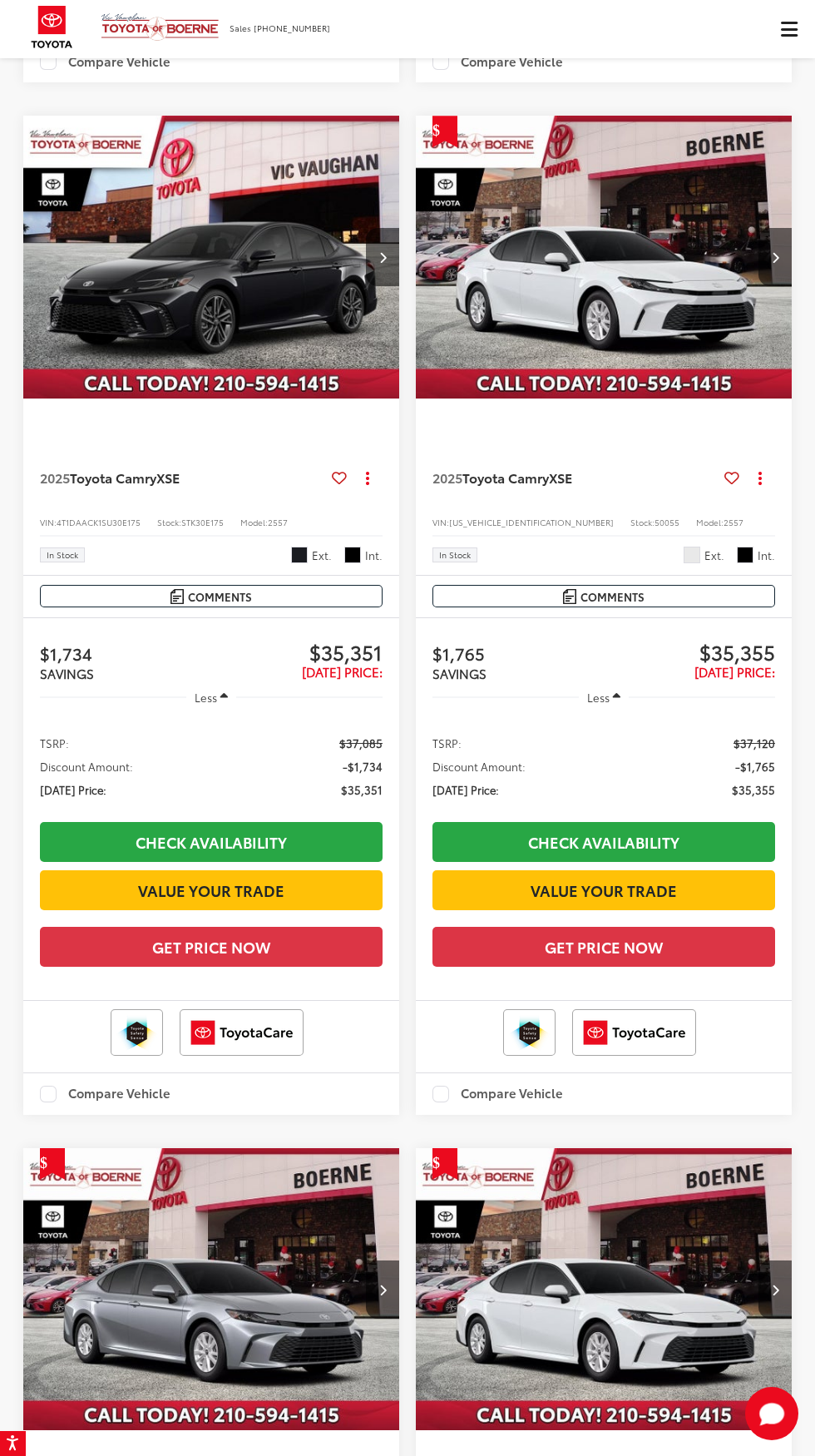
scroll to position [2136, 0]
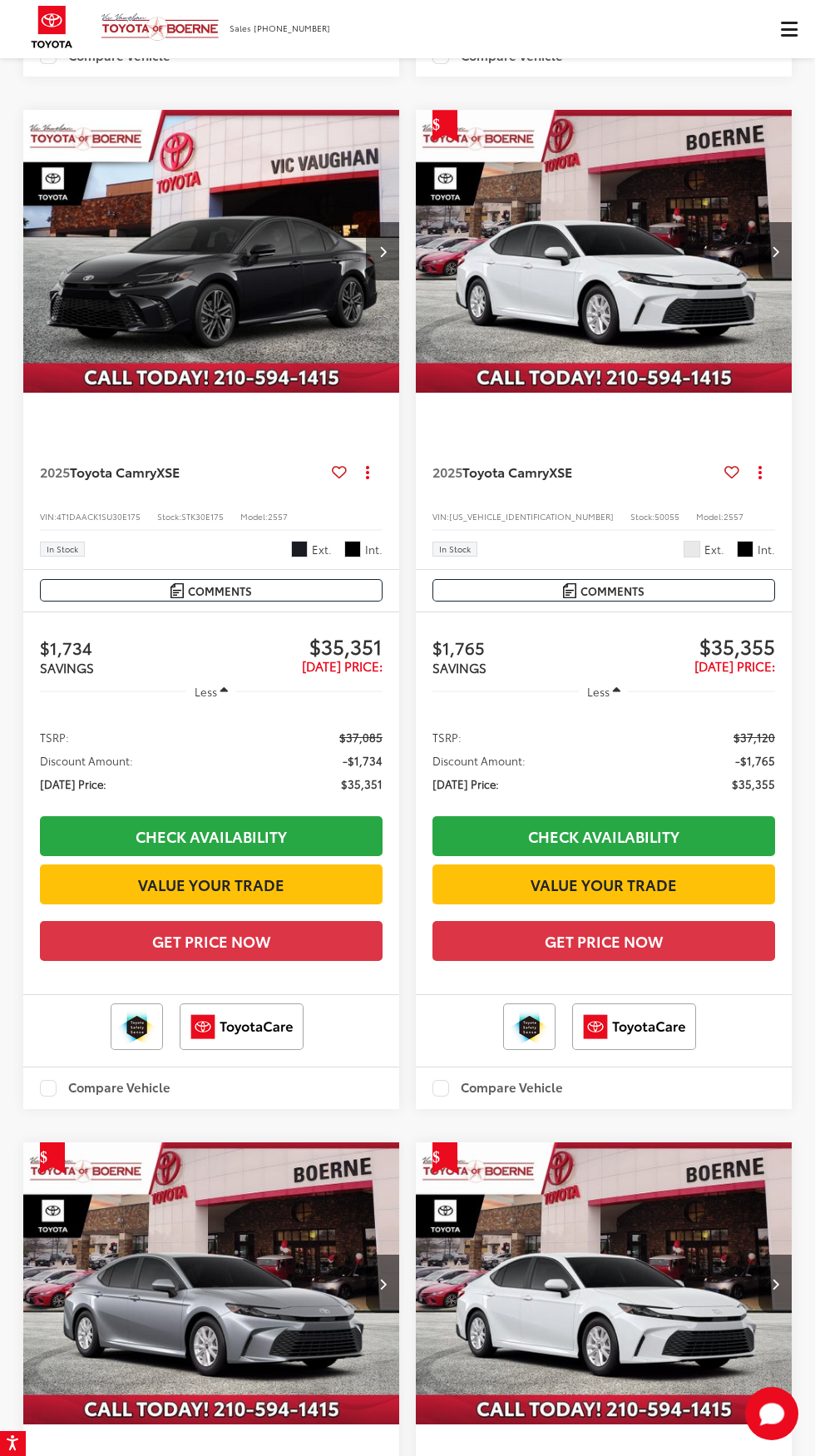
click at [119, 394] on img "2025 Toyota Camry XSE 0" at bounding box center [211, 251] width 379 height 283
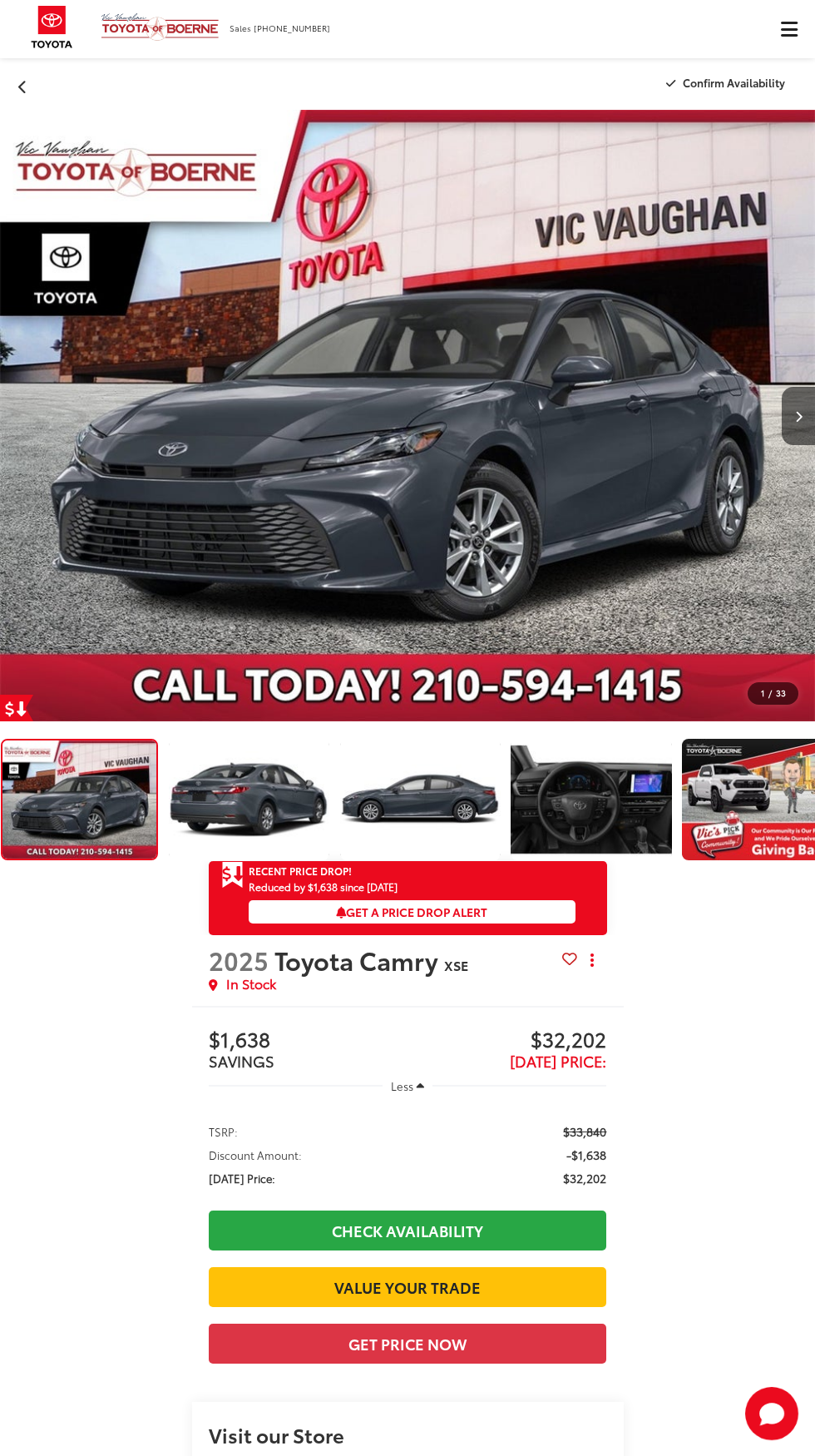
click at [782, 386] on div at bounding box center [754, 415] width 122 height 611
click at [798, 416] on icon "Next image" at bounding box center [799, 416] width 7 height 12
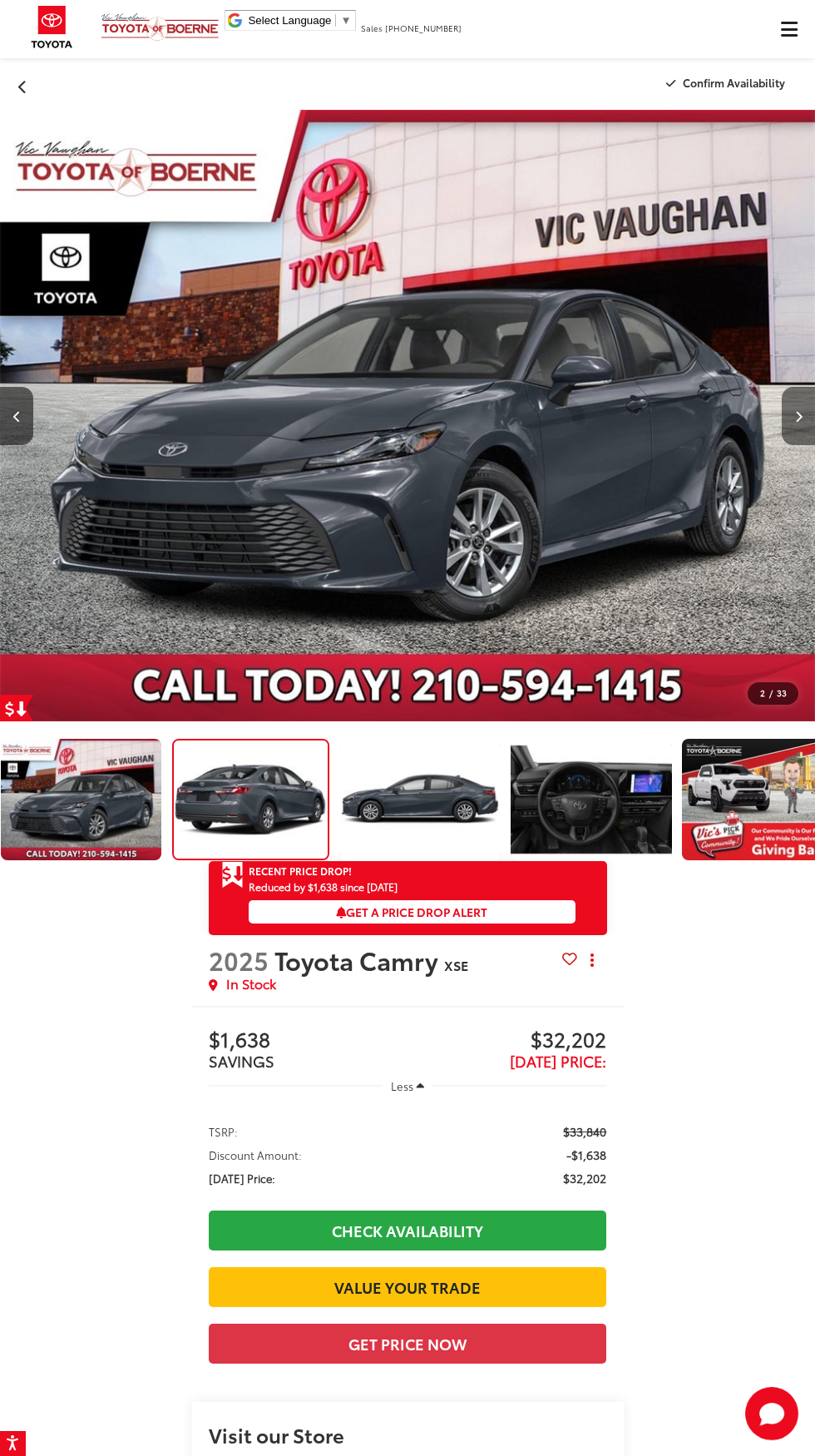
scroll to position [0, 489]
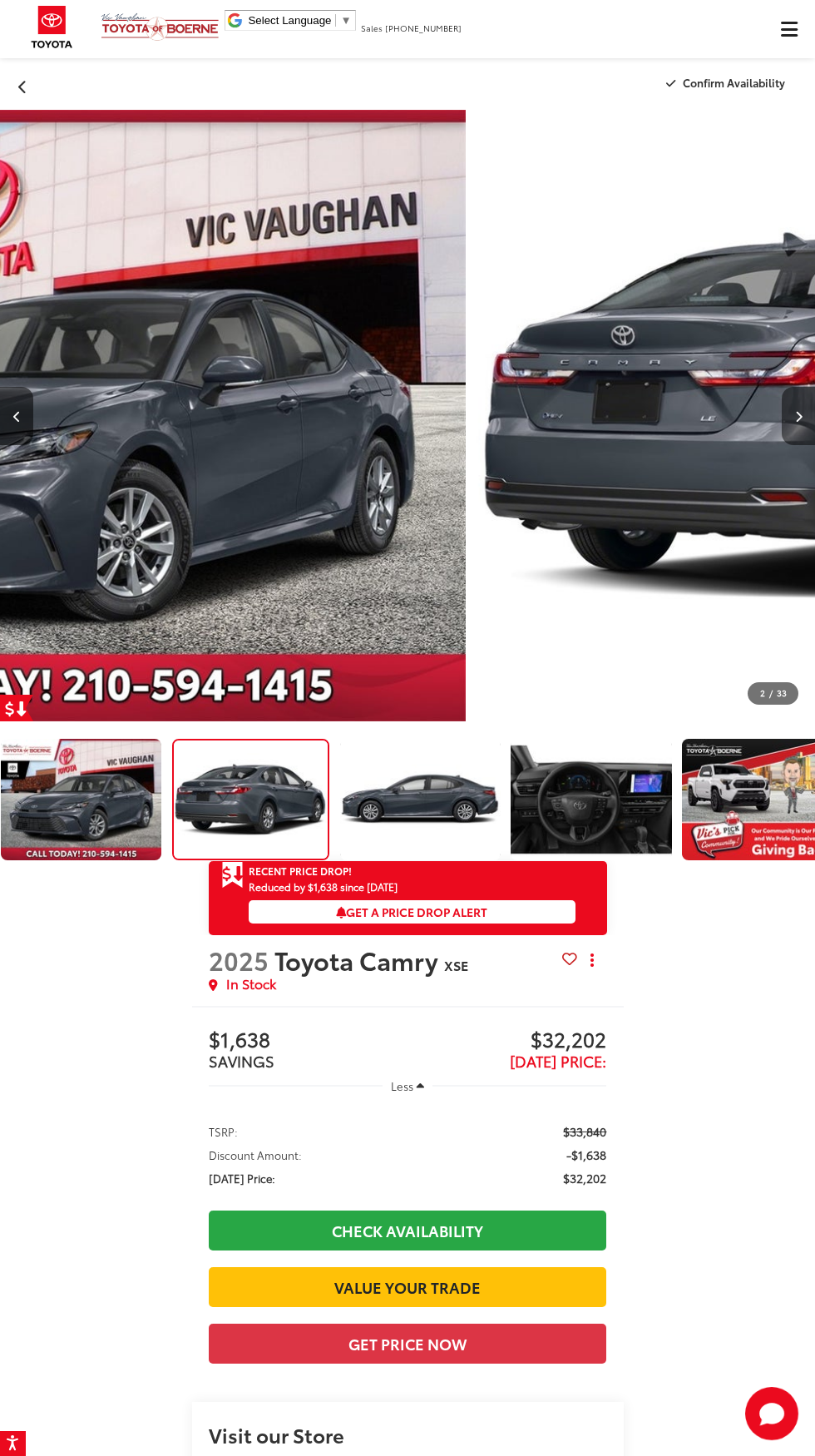
click at [791, 429] on button "Next image" at bounding box center [798, 415] width 33 height 58
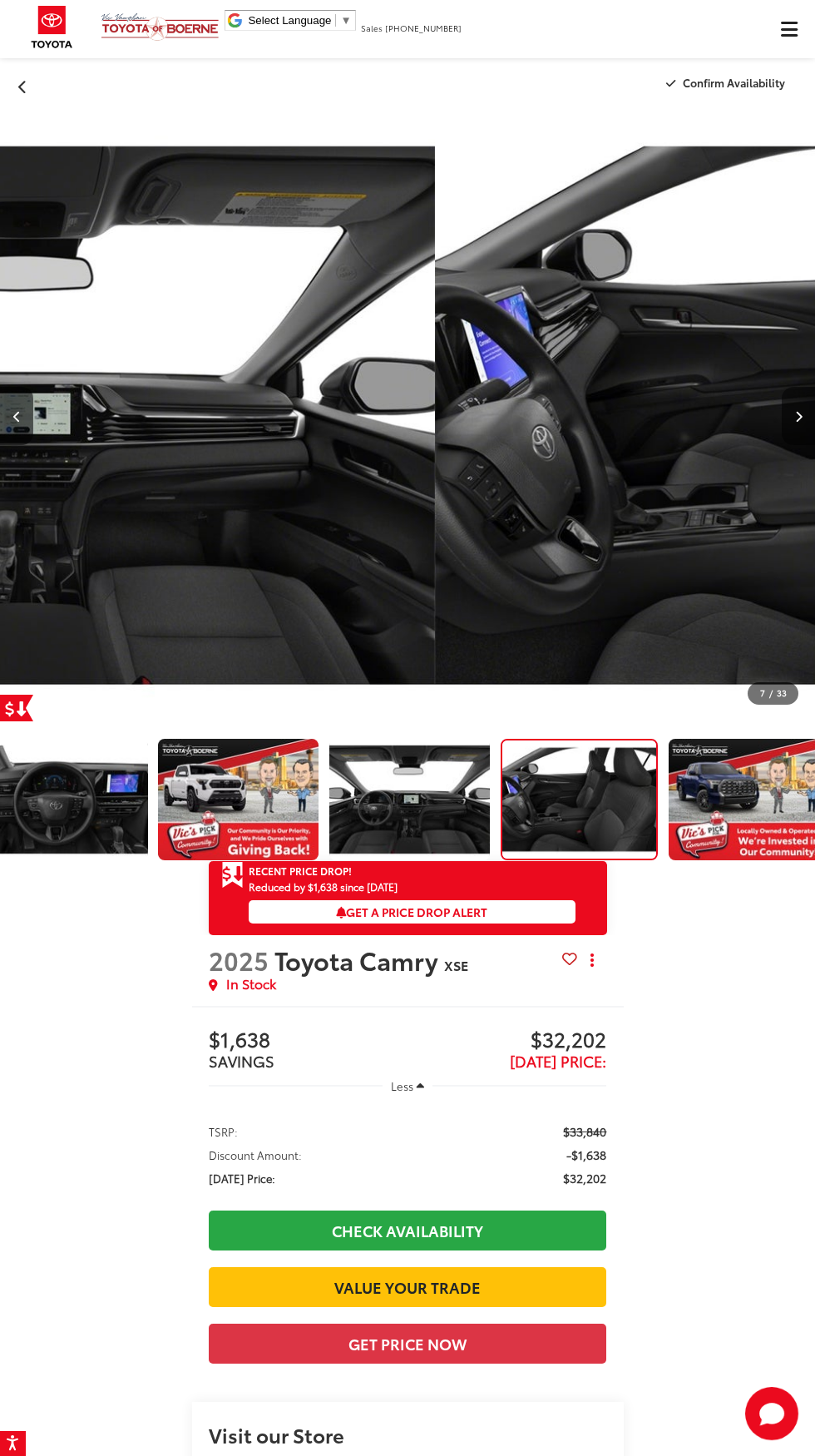
scroll to position [0, 5340]
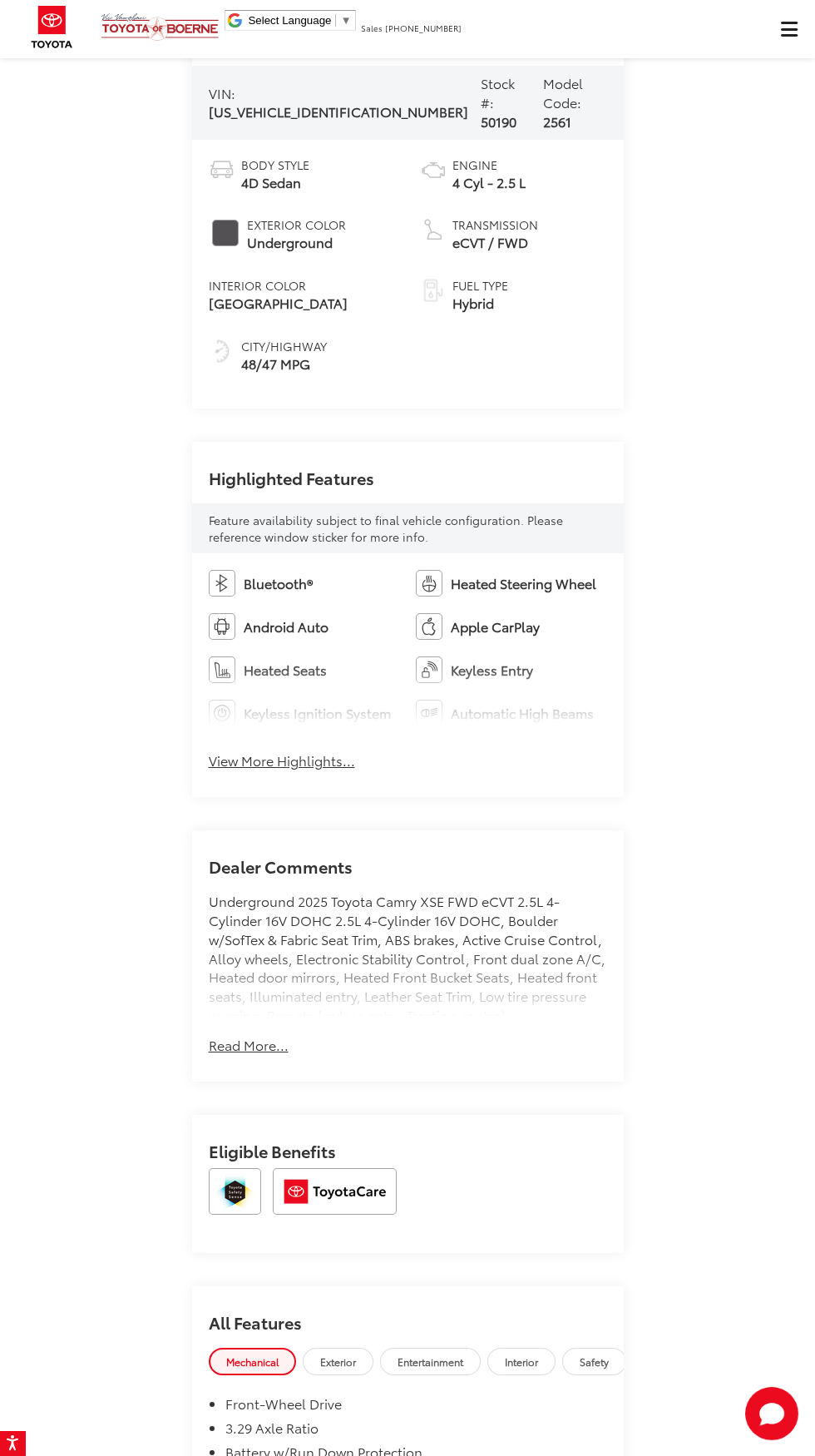
click at [236, 771] on button "View More Highlights..." at bounding box center [281, 760] width 146 height 19
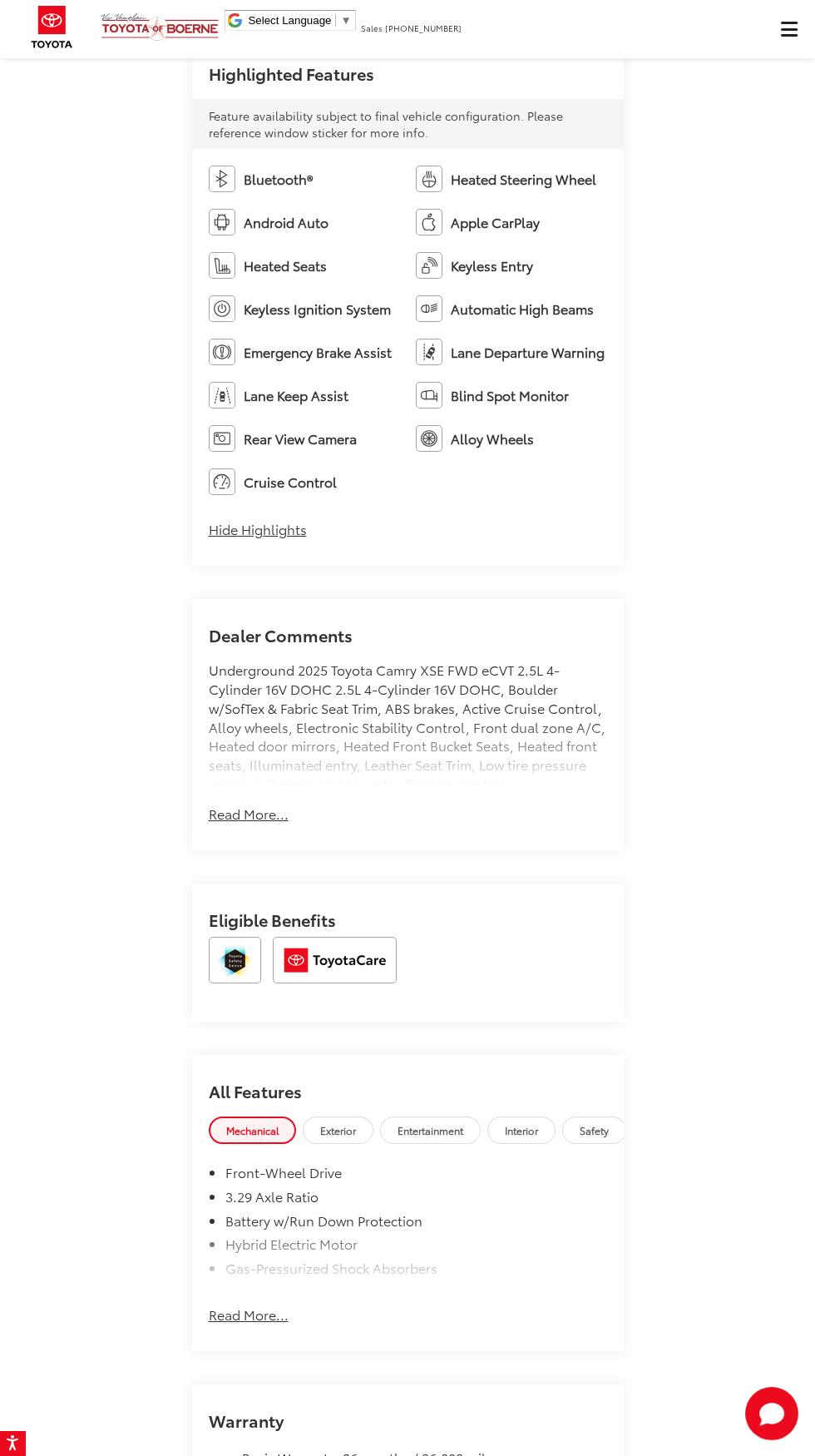
click at [253, 823] on button "Read More..." at bounding box center [249, 814] width 80 height 19
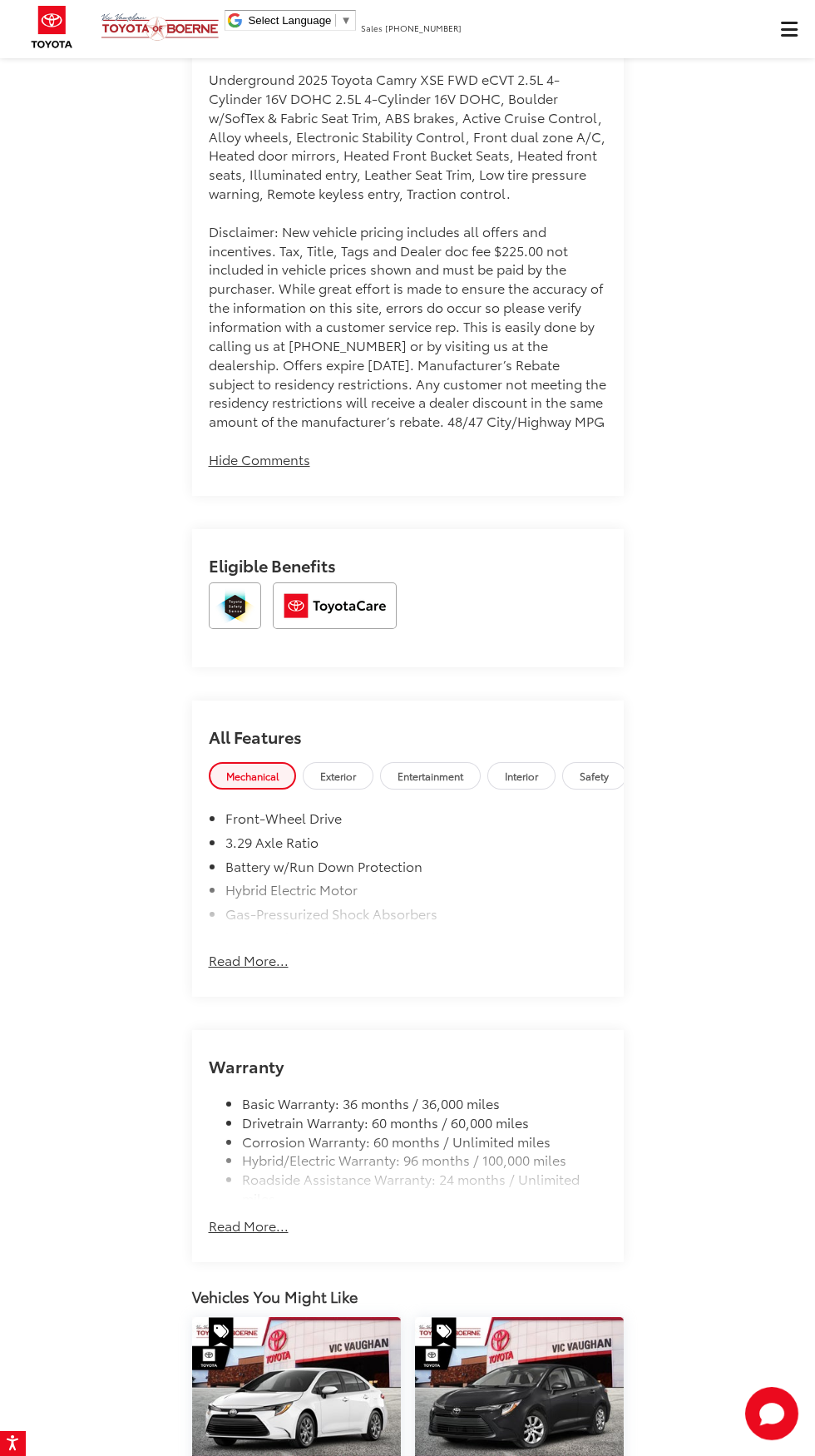
click at [224, 970] on button "Read More..." at bounding box center [249, 953] width 80 height 36
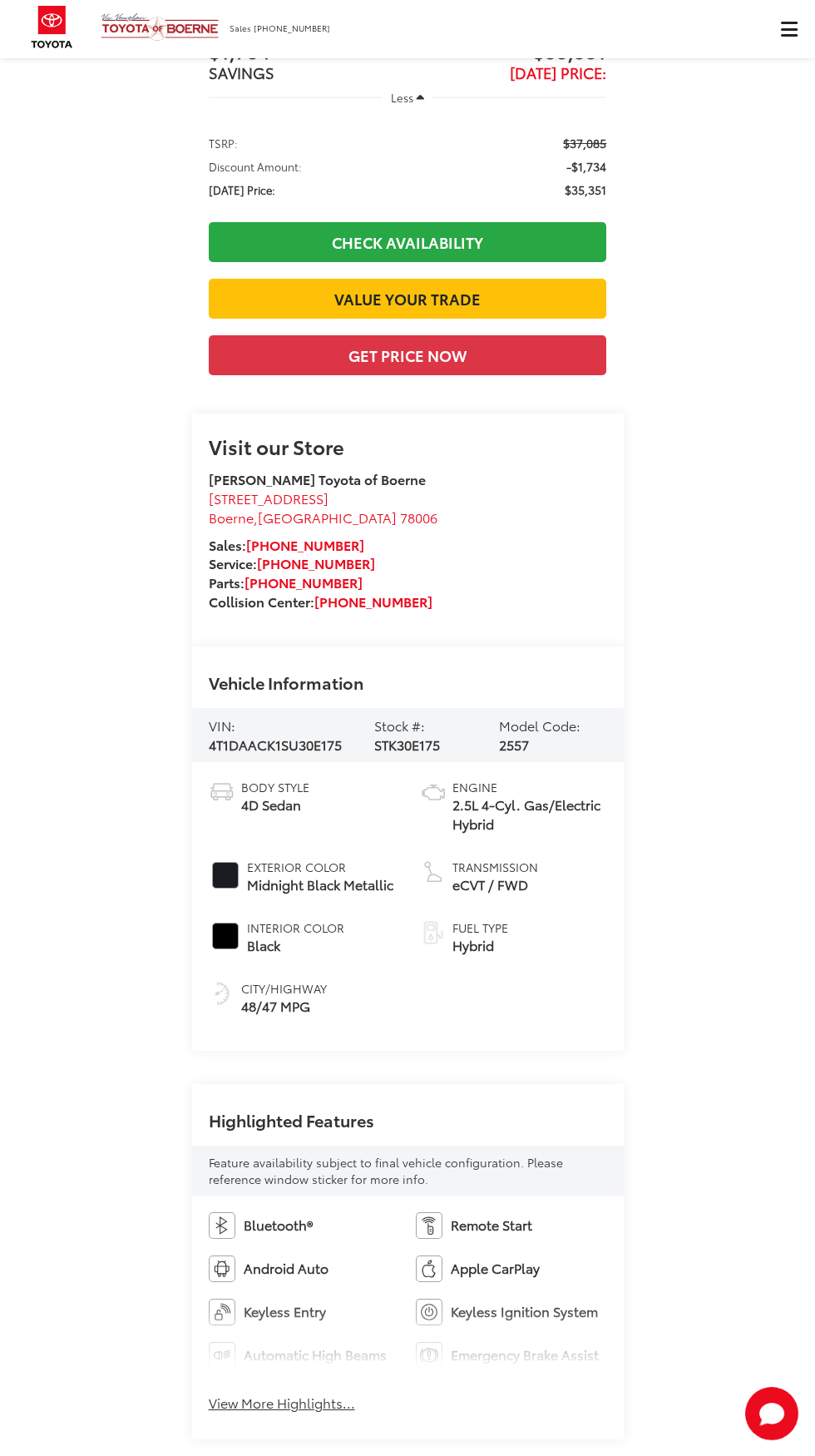
scroll to position [1090, 0]
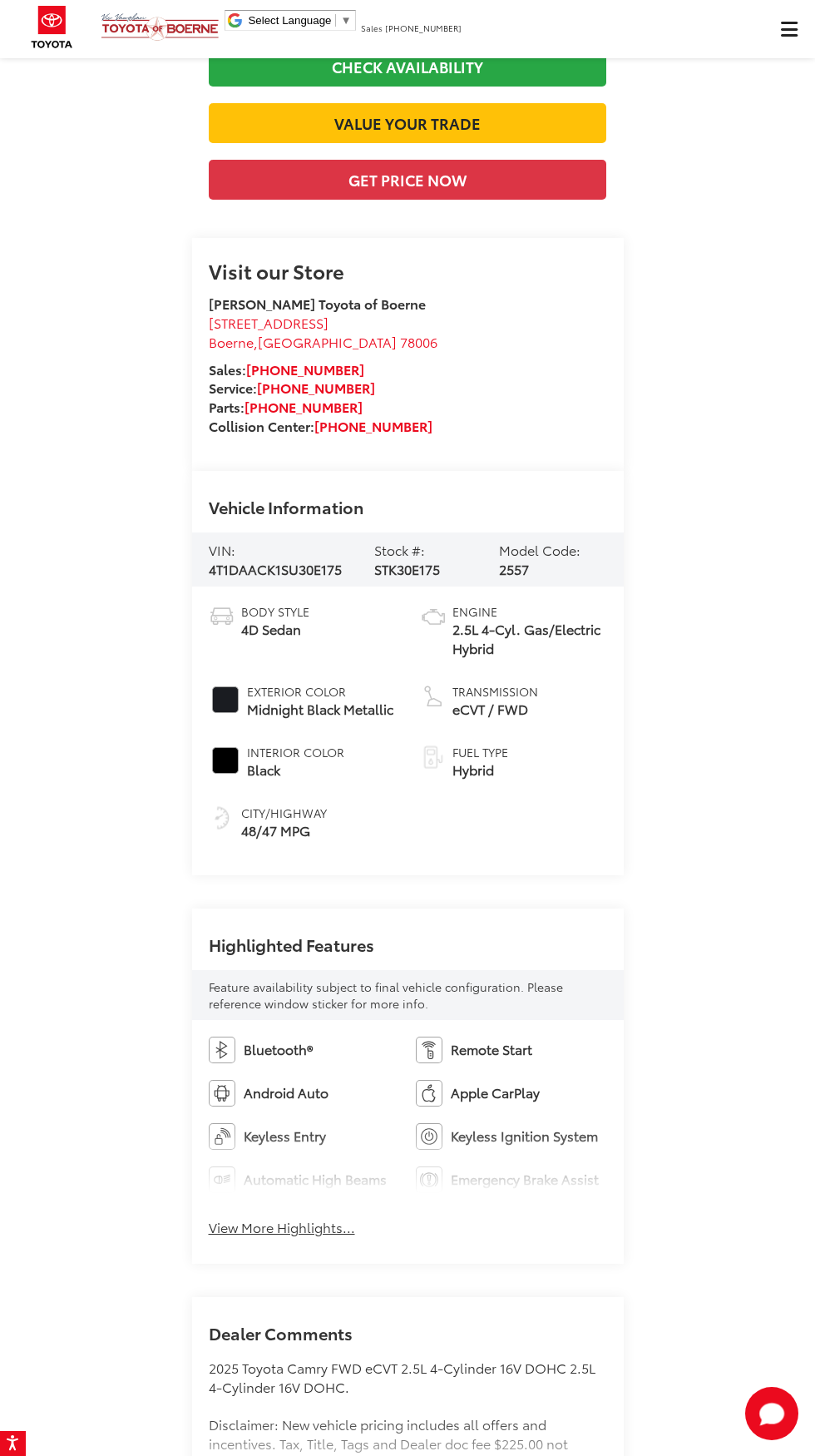
click at [237, 1237] on button "View More Highlights..." at bounding box center [281, 1227] width 146 height 19
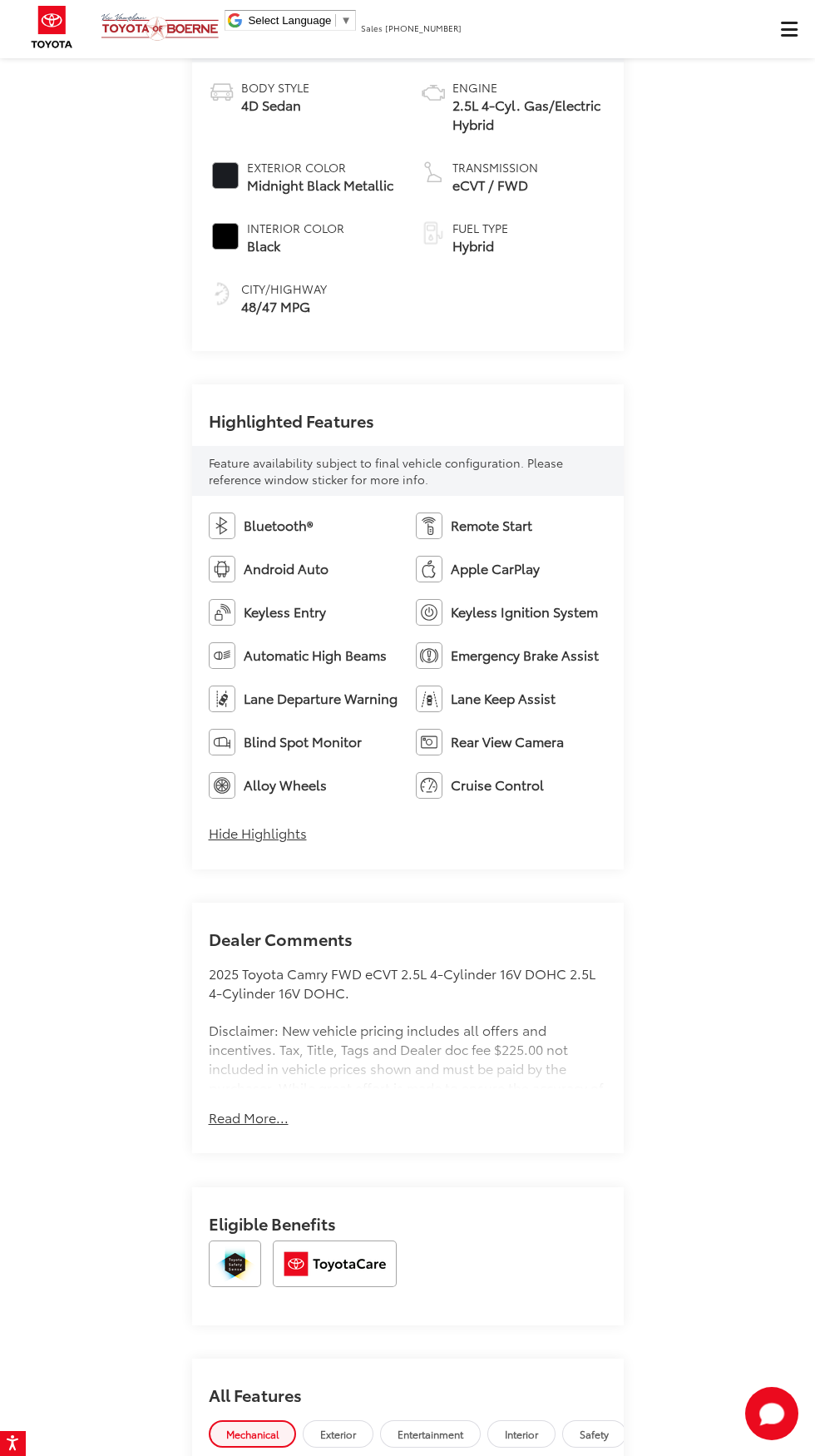
scroll to position [1622, 0]
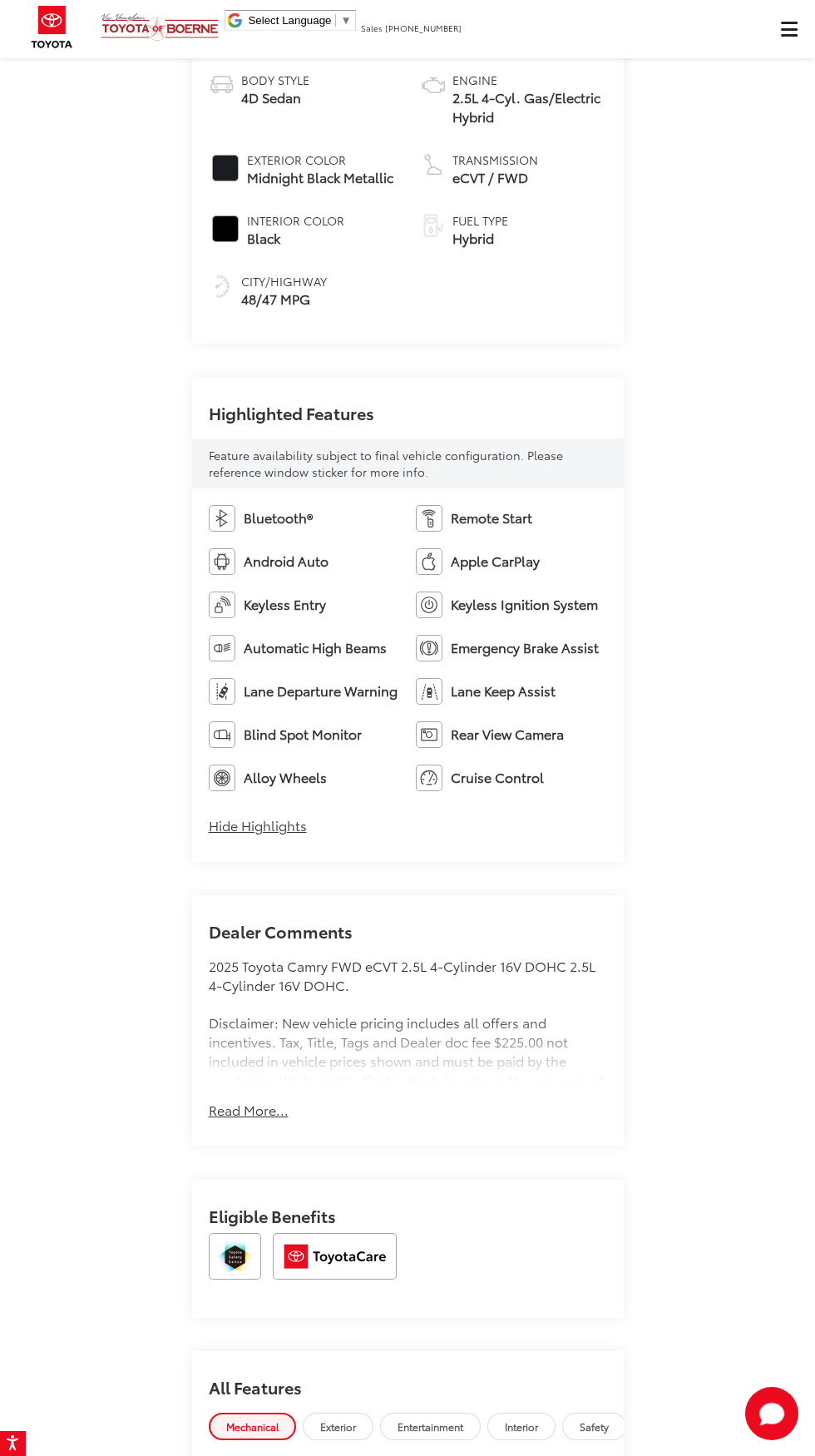
click at [218, 1120] on button "Read More..." at bounding box center [249, 1109] width 80 height 19
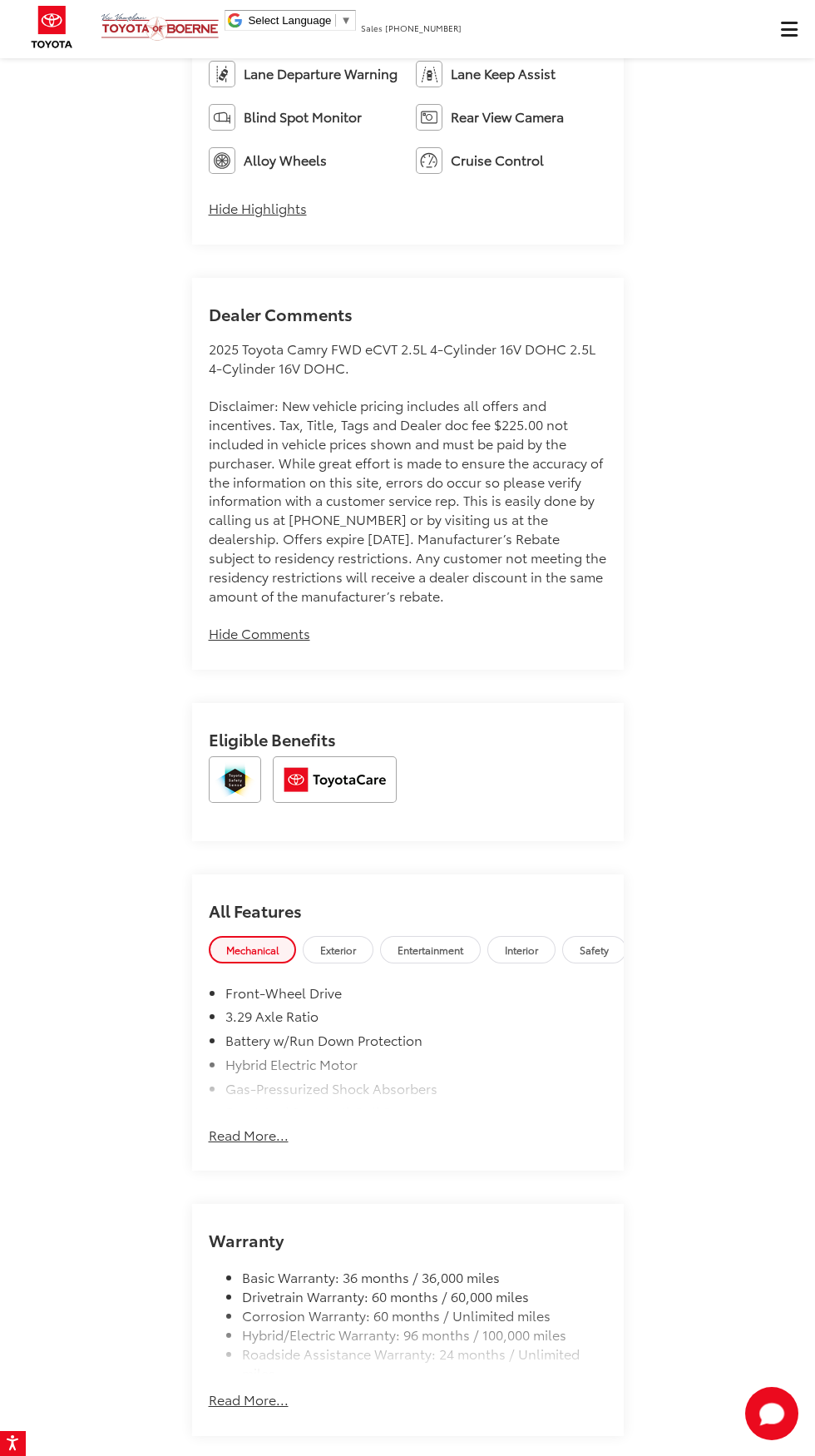
scroll to position [2263, 0]
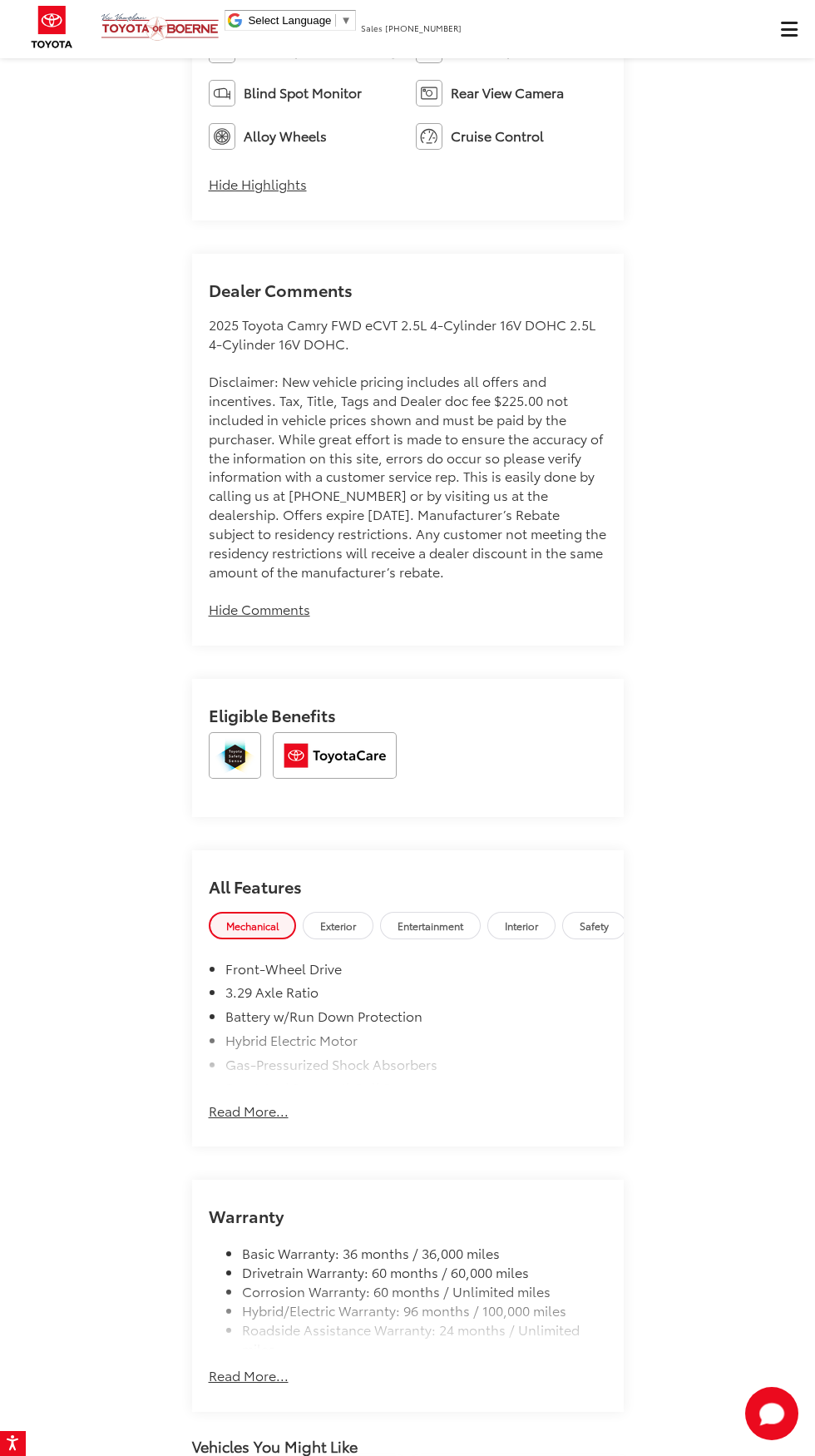
click at [218, 1121] on button "Read More..." at bounding box center [249, 1103] width 80 height 36
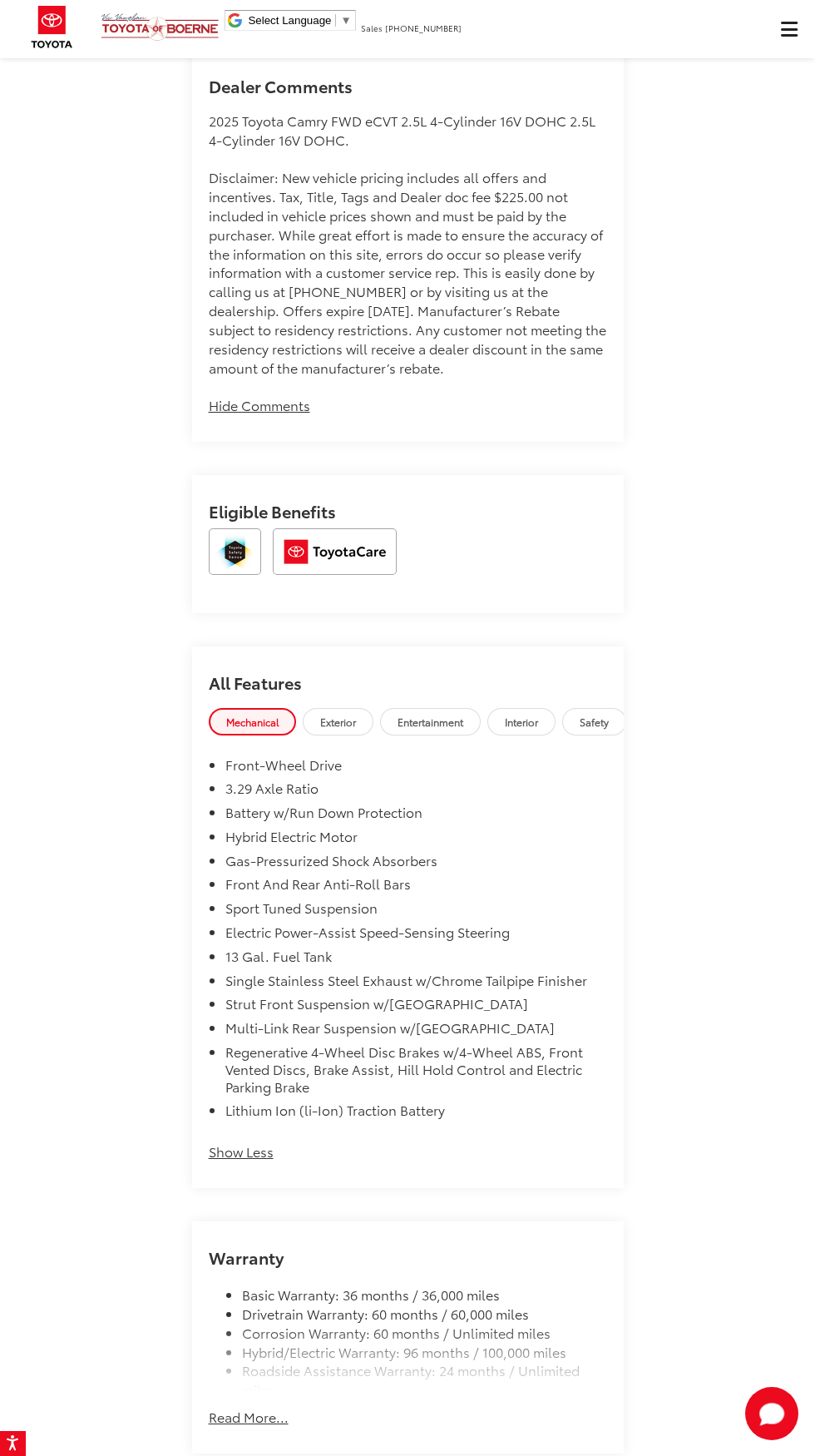
scroll to position [2468, 0]
click at [526, 727] on span "Interior" at bounding box center [521, 720] width 33 height 14
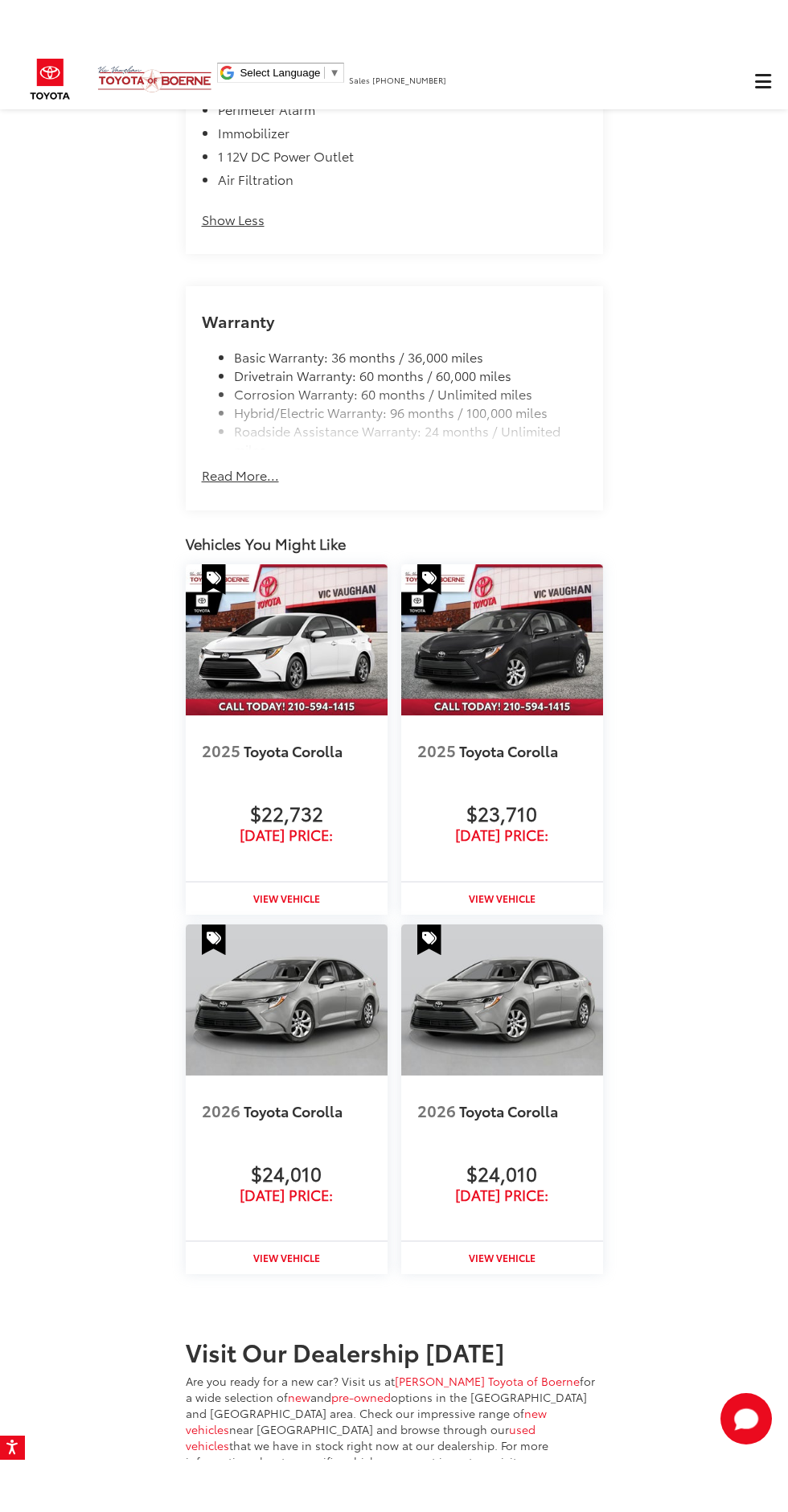
scroll to position [4483, 0]
